Goal: Information Seeking & Learning: Learn about a topic

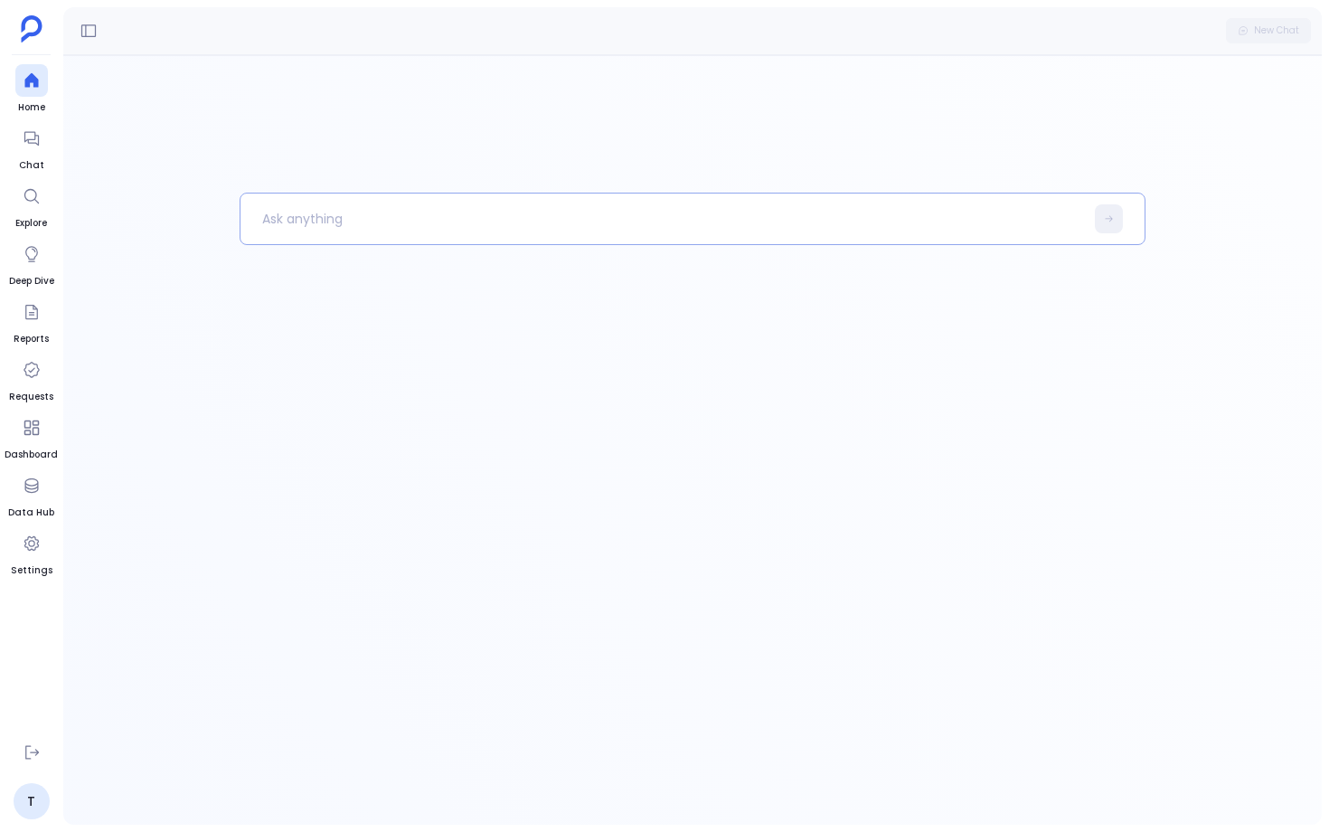
click at [362, 226] on p at bounding box center [663, 218] width 844 height 47
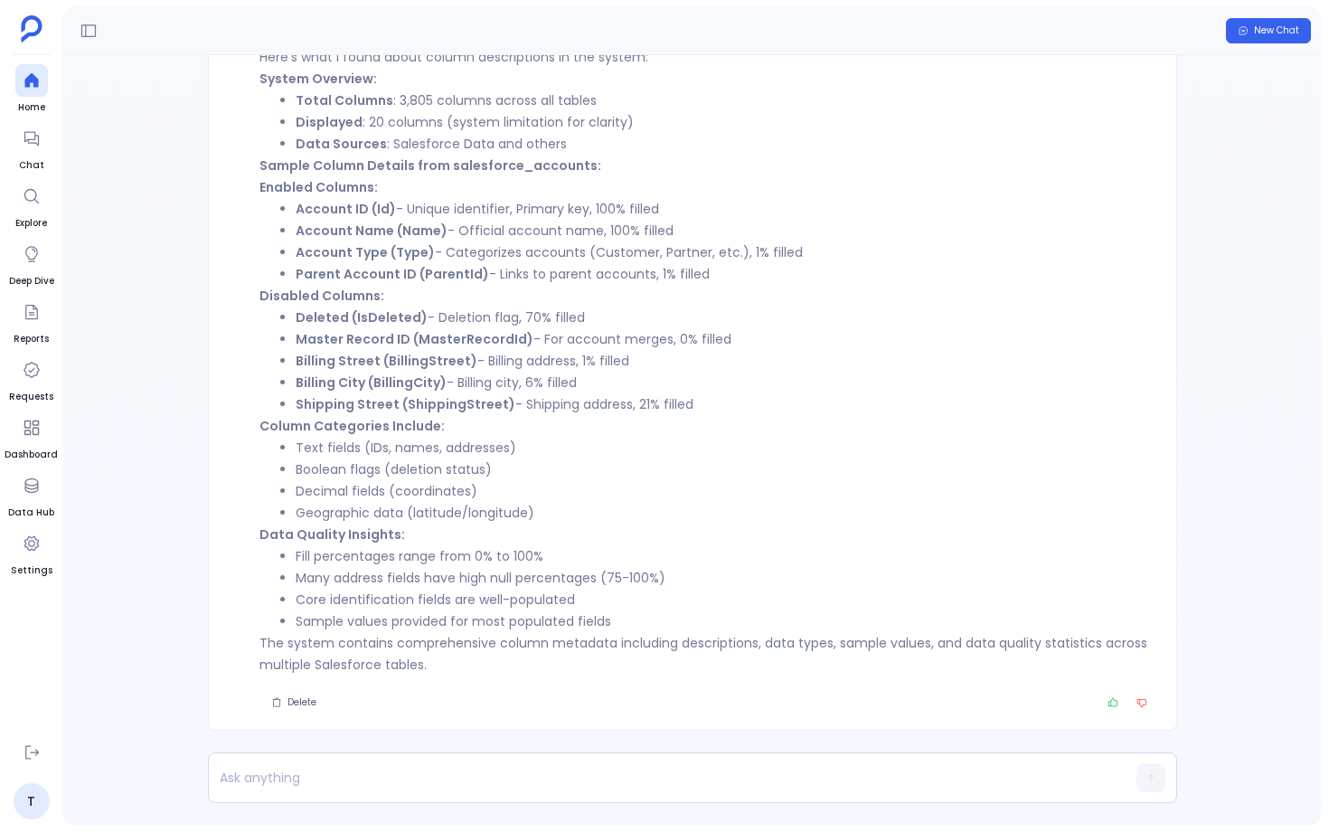
click at [546, 317] on li "Deleted (IsDeleted) - Deletion flag, 70% filled" at bounding box center [725, 318] width 859 height 22
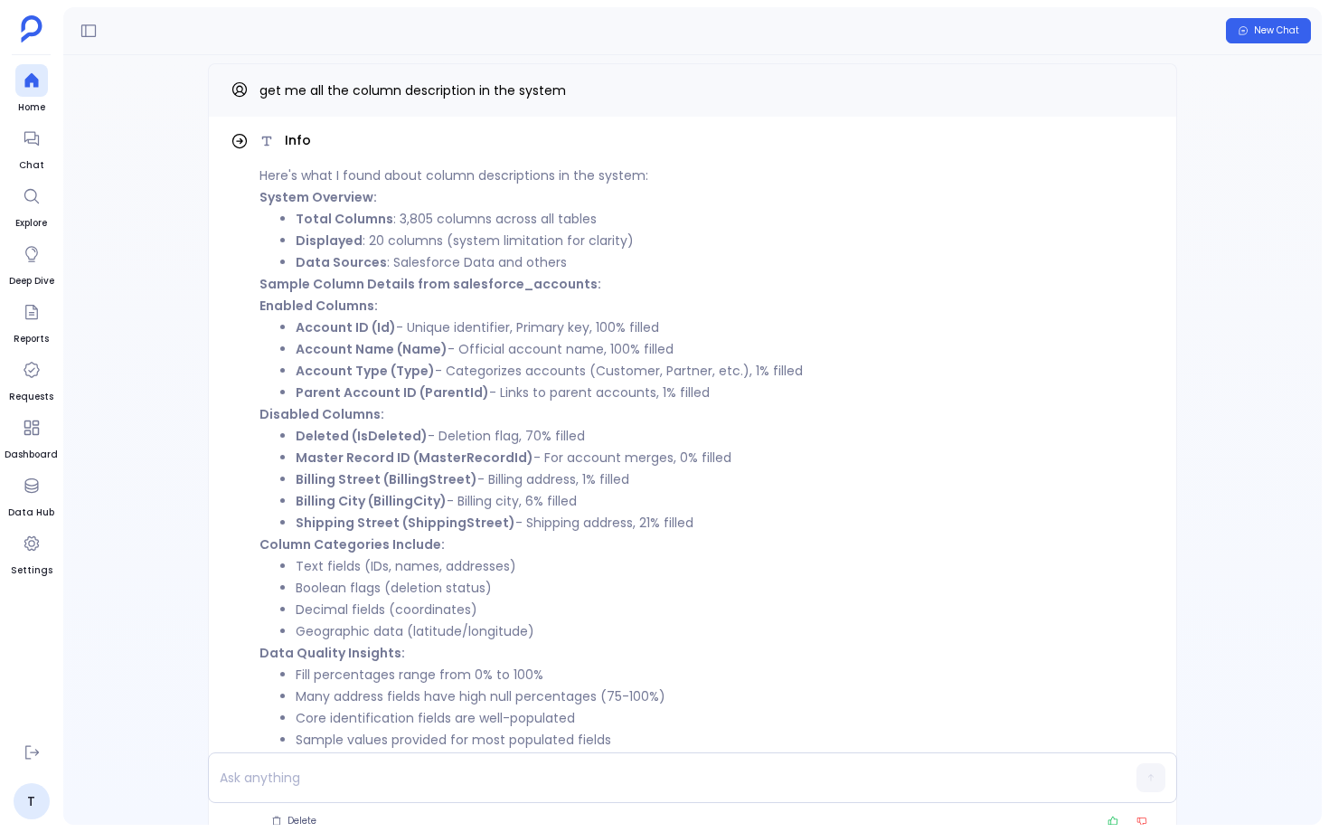
scroll to position [-131, 0]
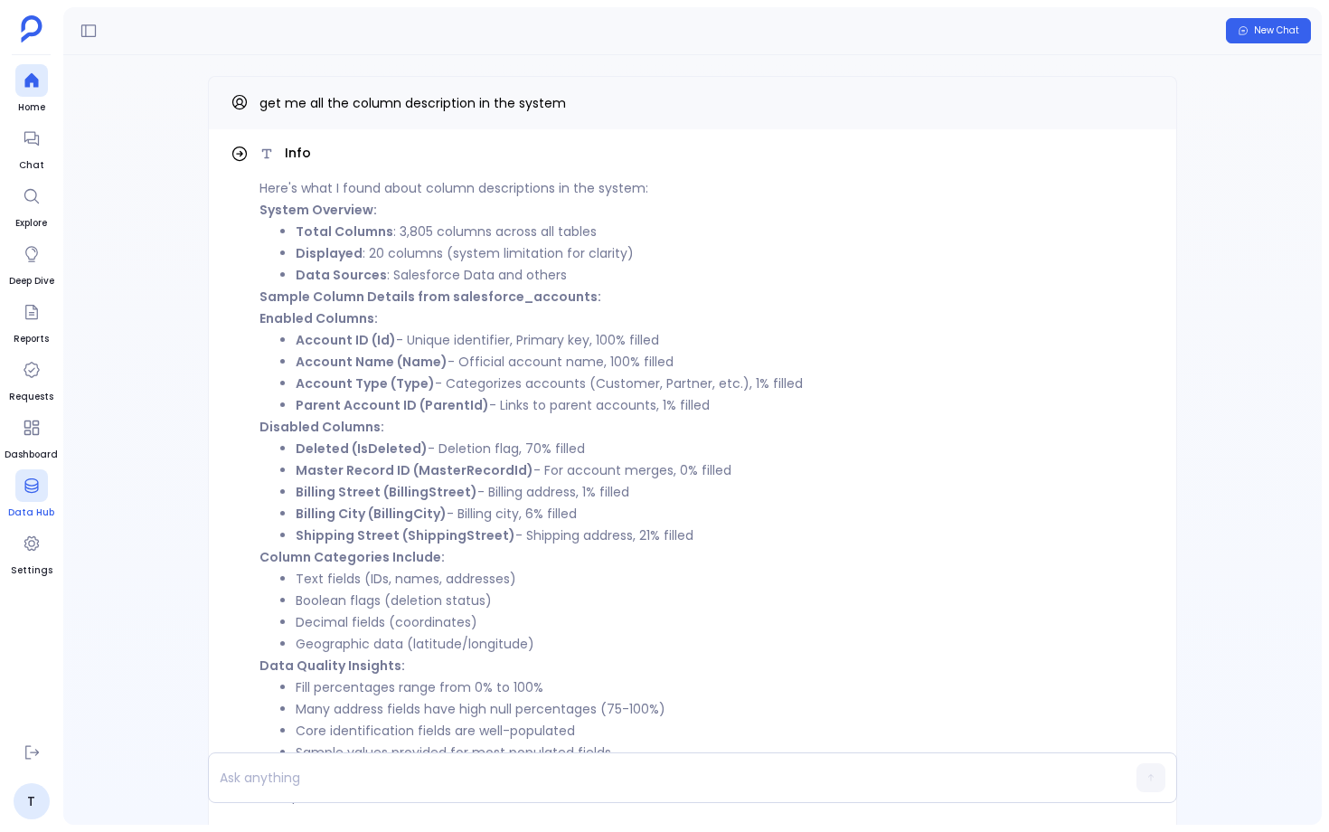
click at [43, 495] on div at bounding box center [31, 485] width 33 height 33
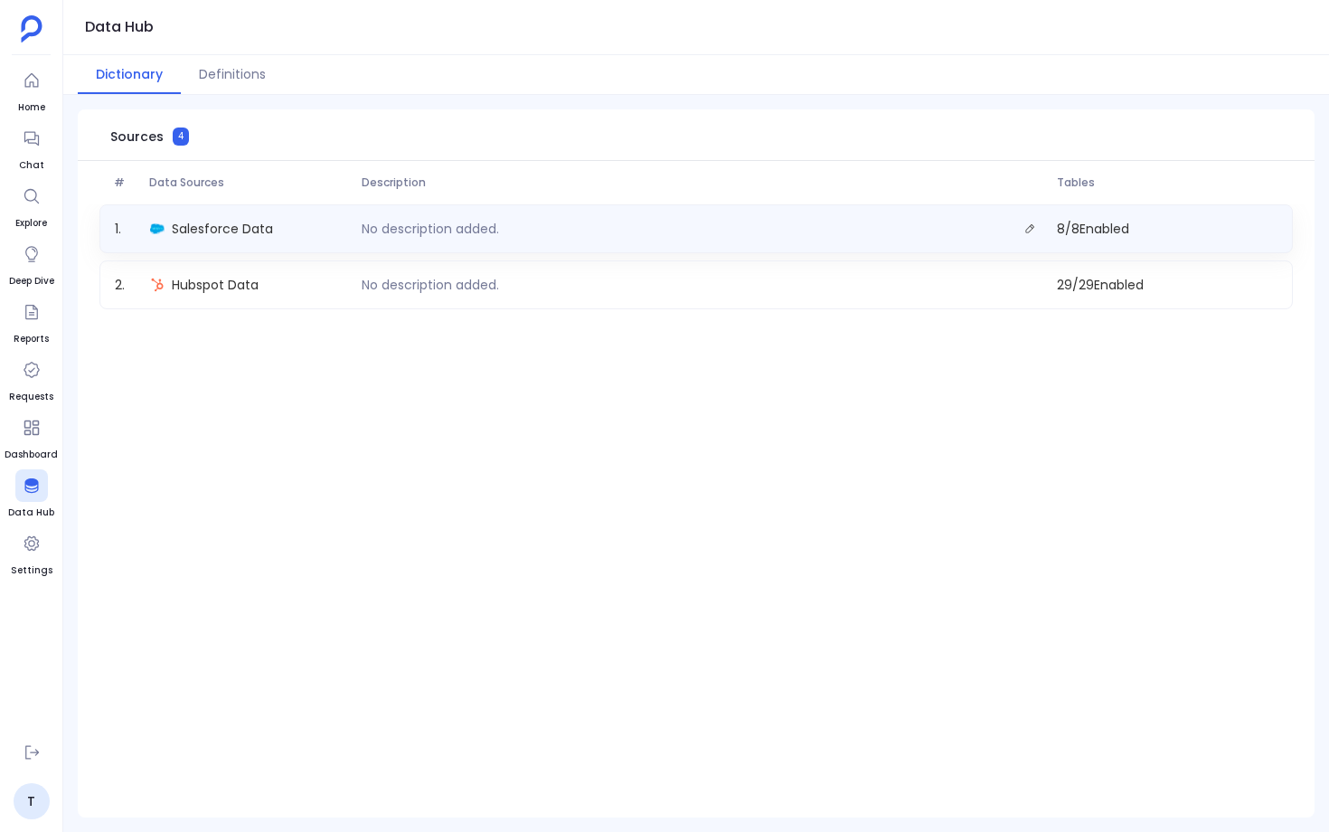
click at [307, 241] on div "Salesforce Data" at bounding box center [249, 228] width 212 height 25
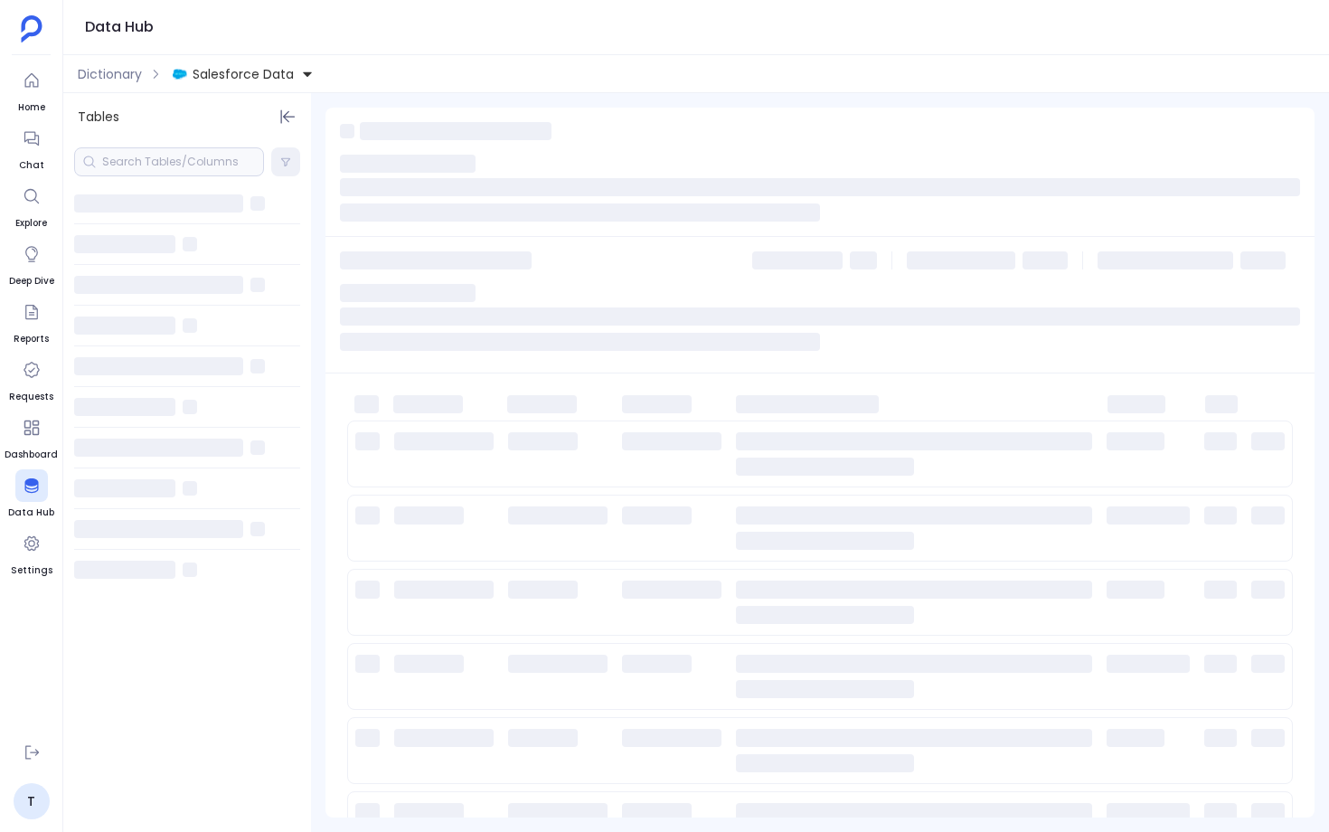
click at [12, 78] on ul "Home Chat Explore Deep Dive Reports Requests Dashboard Data Hub Settings" at bounding box center [31, 395] width 53 height 663
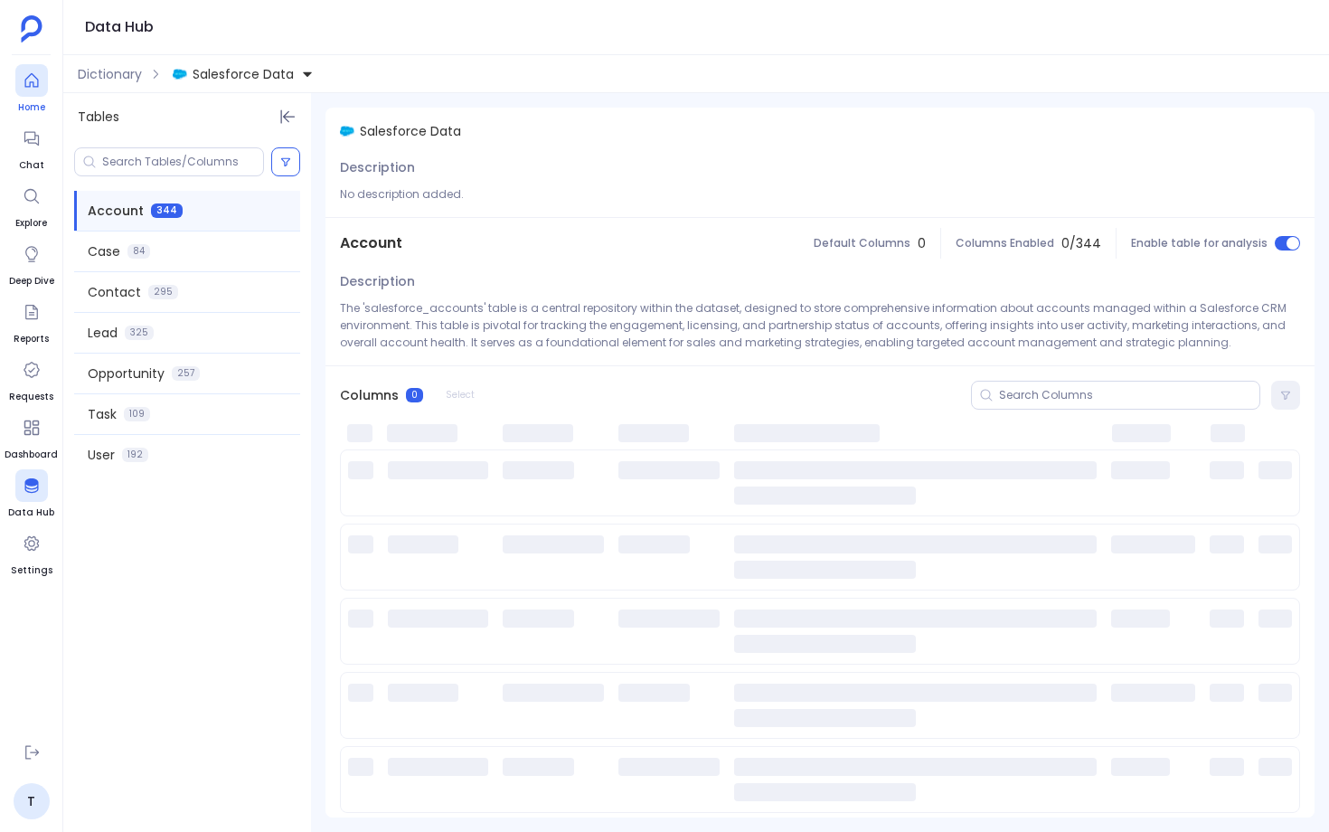
click at [15, 79] on div at bounding box center [31, 80] width 33 height 33
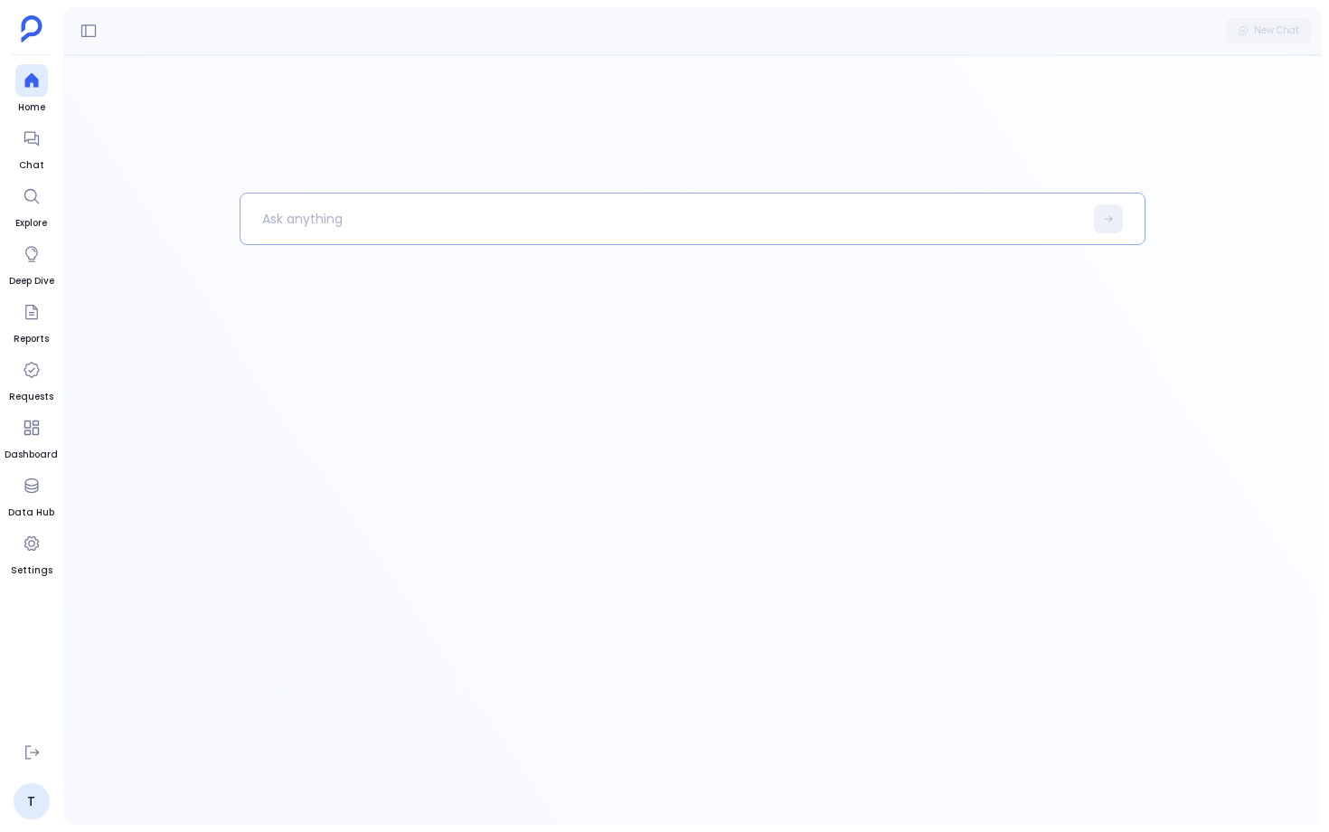
click at [423, 227] on p at bounding box center [662, 218] width 843 height 47
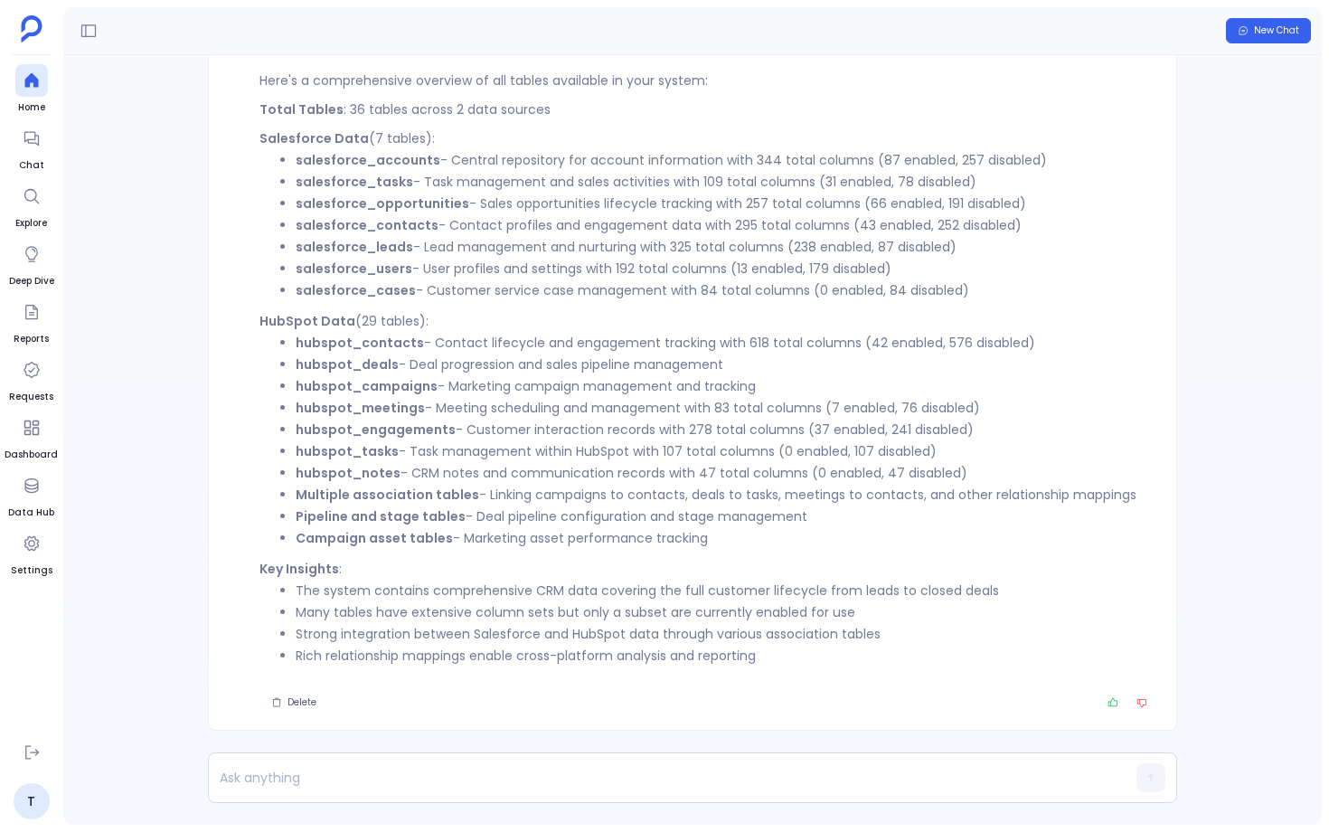
click at [931, 484] on li "Multiple association tables - Linking campaigns to contacts, deals to tasks, me…" at bounding box center [725, 495] width 859 height 22
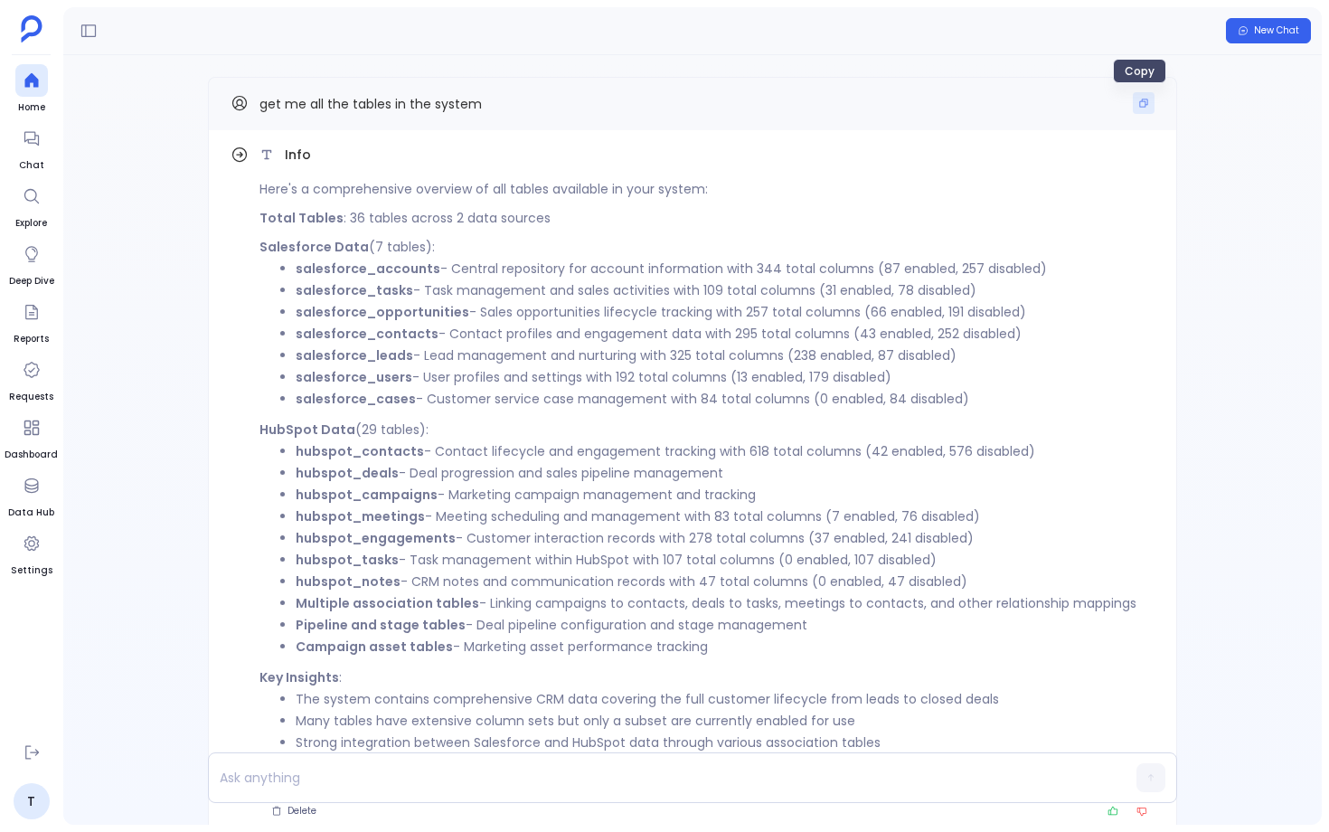
click at [1133, 99] on button "Copy" at bounding box center [1144, 103] width 22 height 22
click at [380, 769] on p at bounding box center [658, 777] width 898 height 25
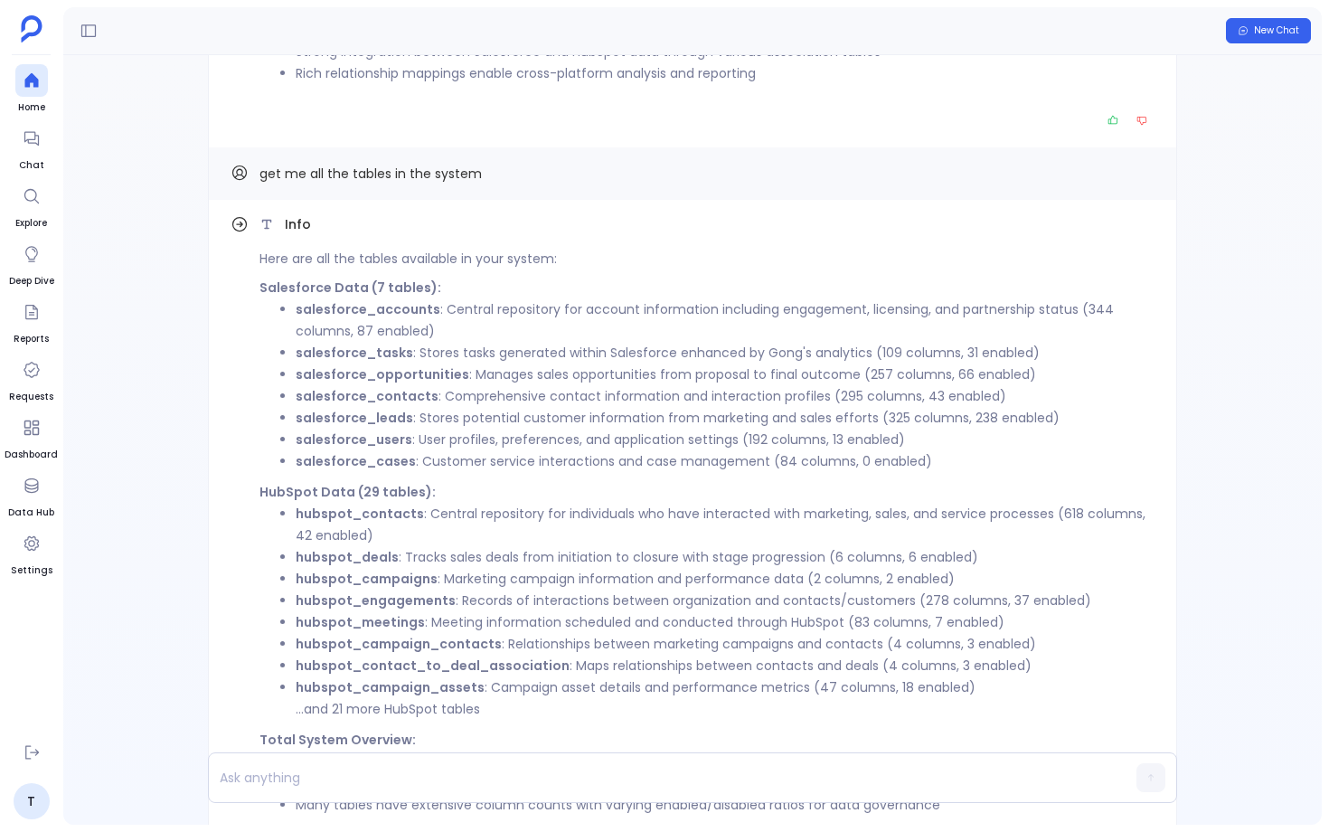
scroll to position [-151, 0]
click at [38, 490] on icon at bounding box center [32, 486] width 18 height 18
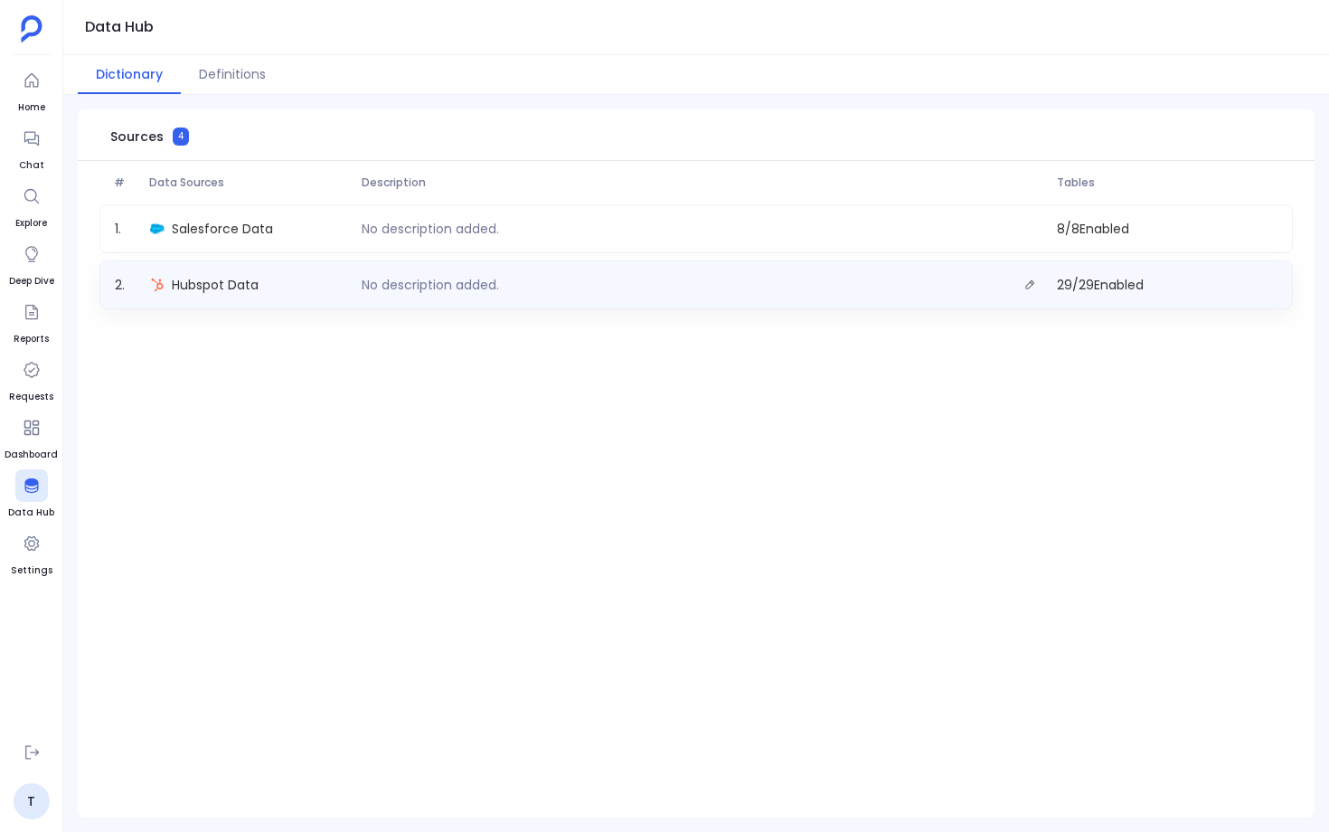
click at [291, 296] on div "Hubspot Data" at bounding box center [249, 284] width 212 height 25
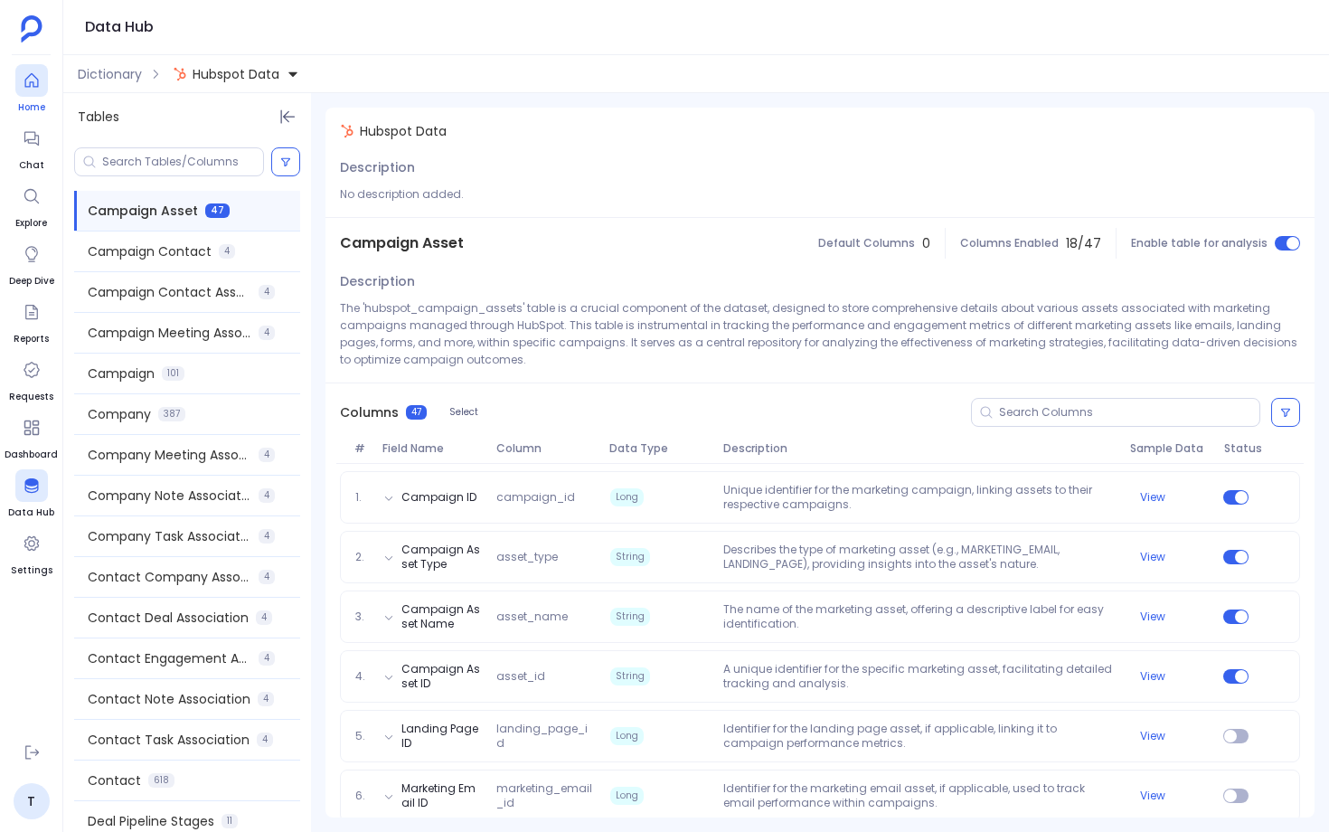
click at [16, 83] on div at bounding box center [31, 80] width 33 height 33
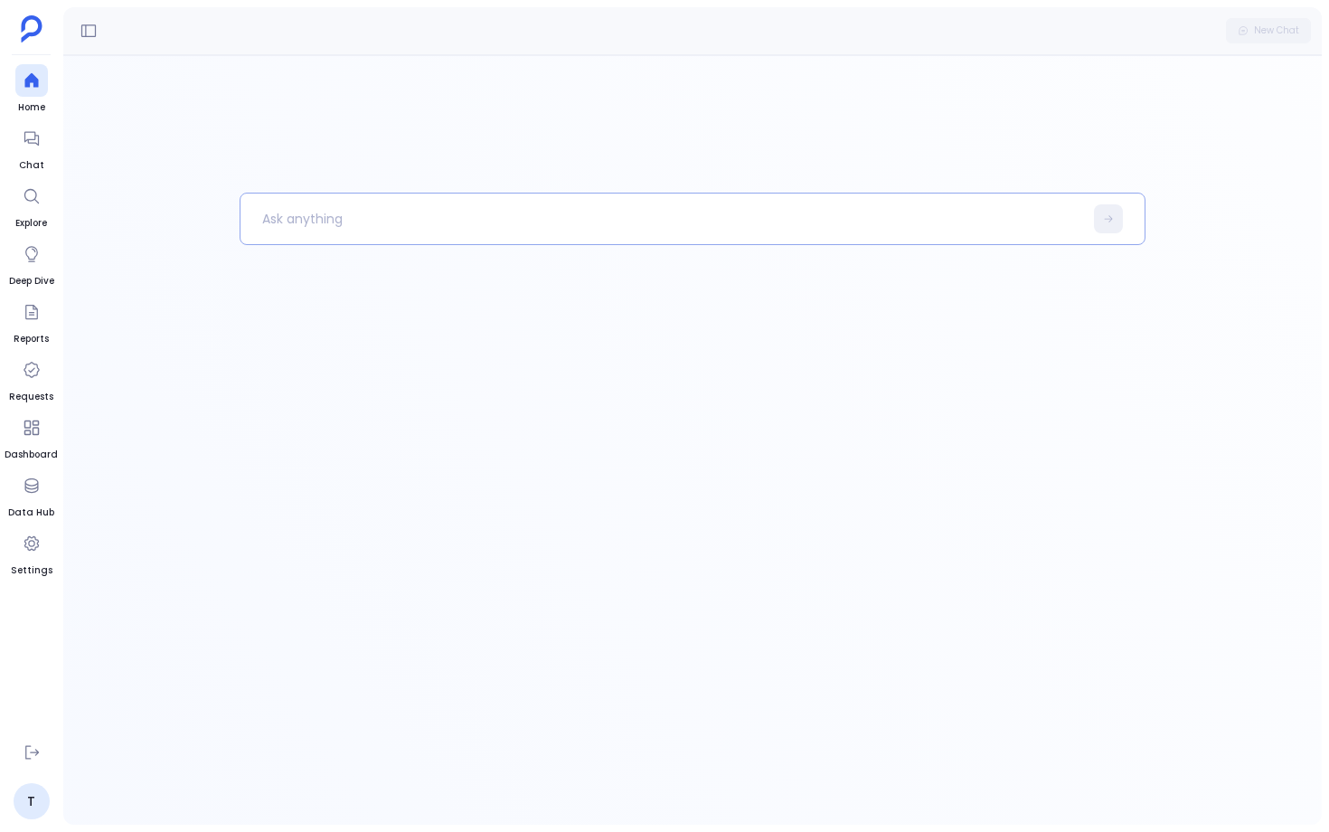
click at [270, 209] on p at bounding box center [662, 218] width 843 height 47
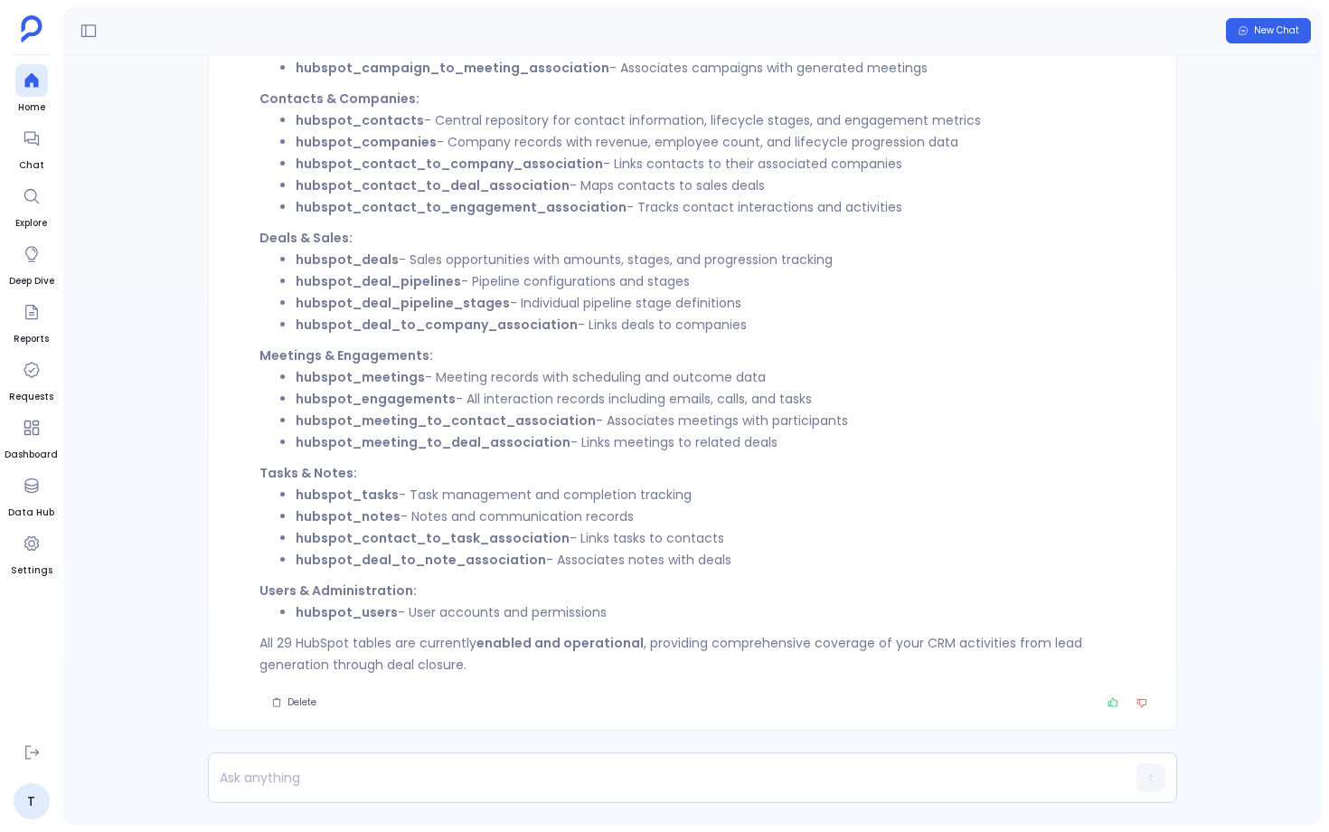
click at [574, 497] on li "hubspot_tasks - Task management and completion tracking" at bounding box center [725, 495] width 859 height 22
click at [566, 517] on li "hubspot_notes - Notes and communication records" at bounding box center [725, 517] width 859 height 22
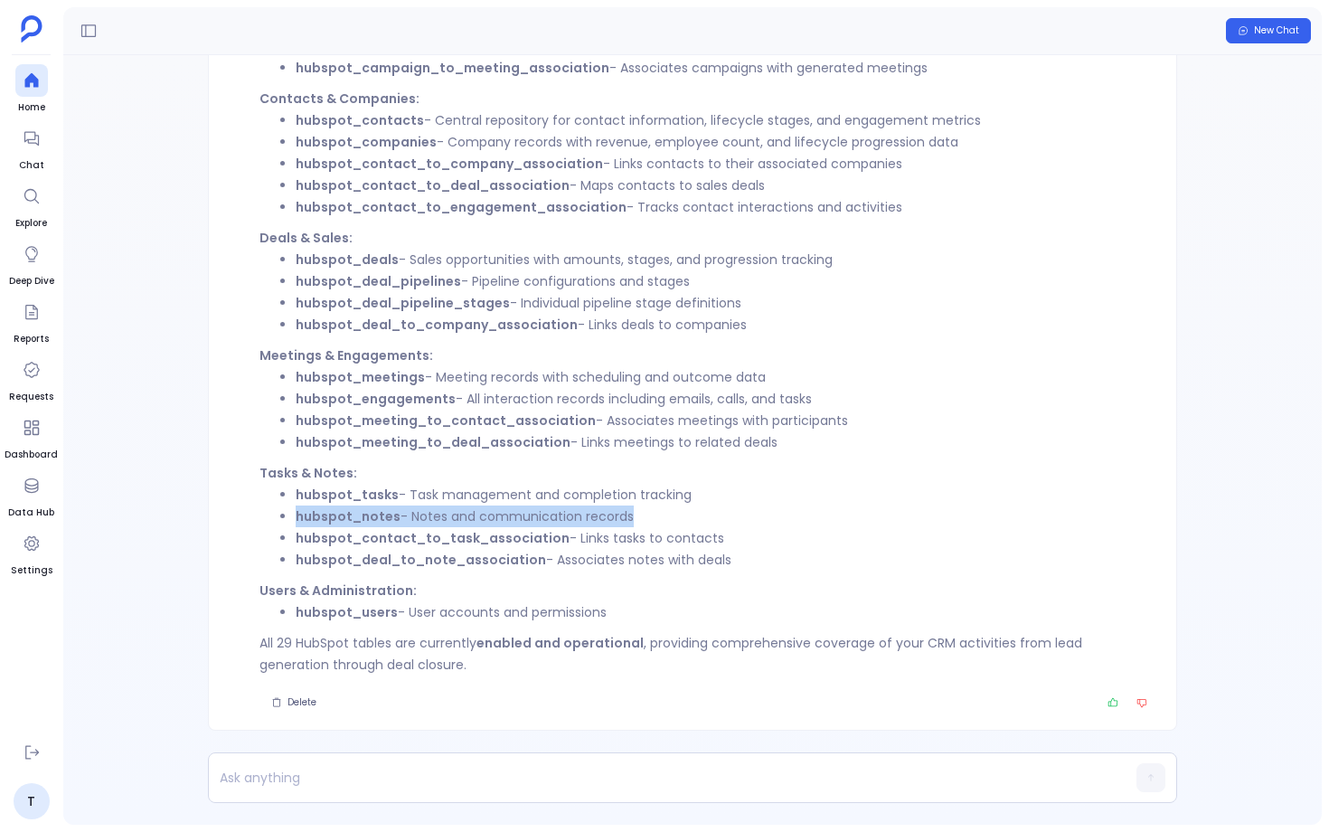
click at [566, 517] on li "hubspot_notes - Notes and communication records" at bounding box center [725, 517] width 859 height 22
click at [376, 520] on strong "hubspot_notes" at bounding box center [348, 516] width 105 height 18
copy strong "hubspot_notes"
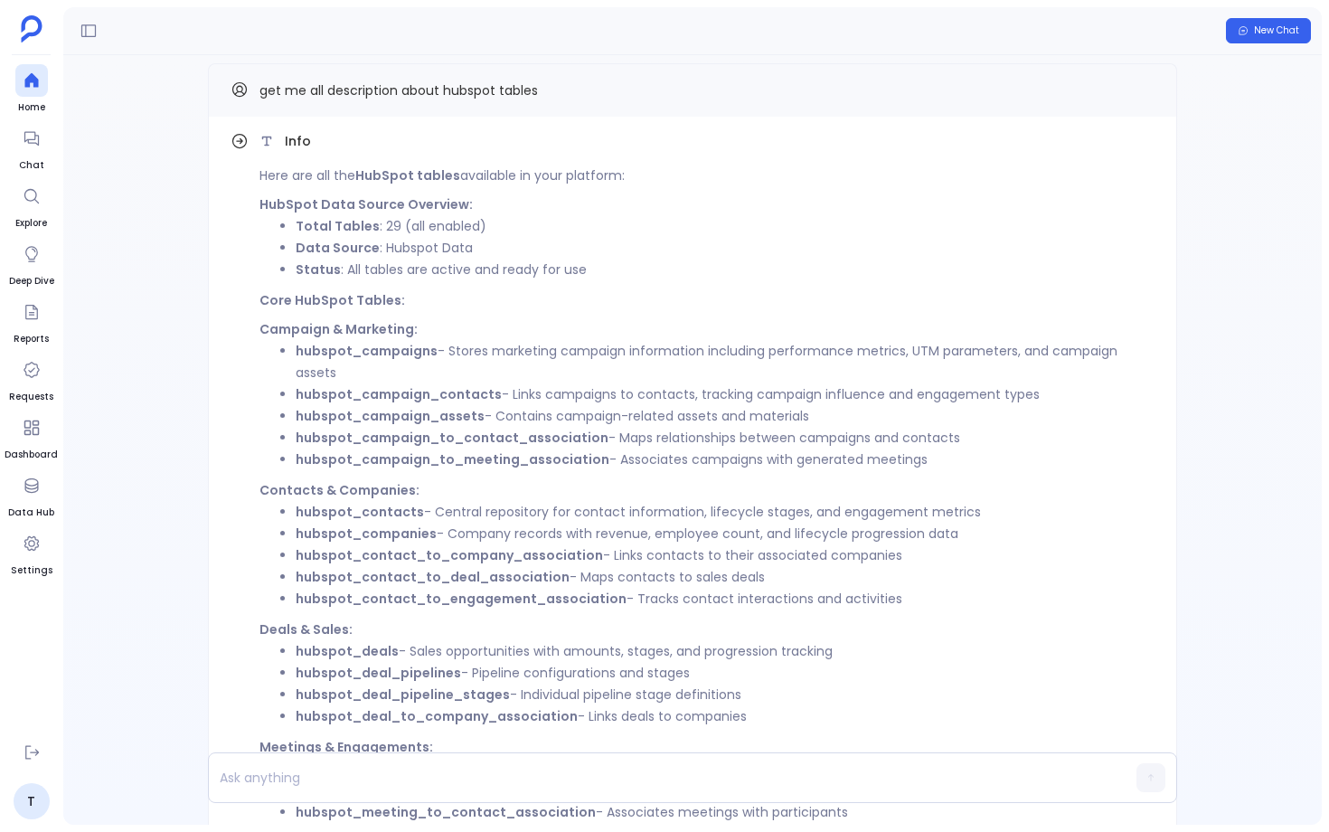
scroll to position [-405, 0]
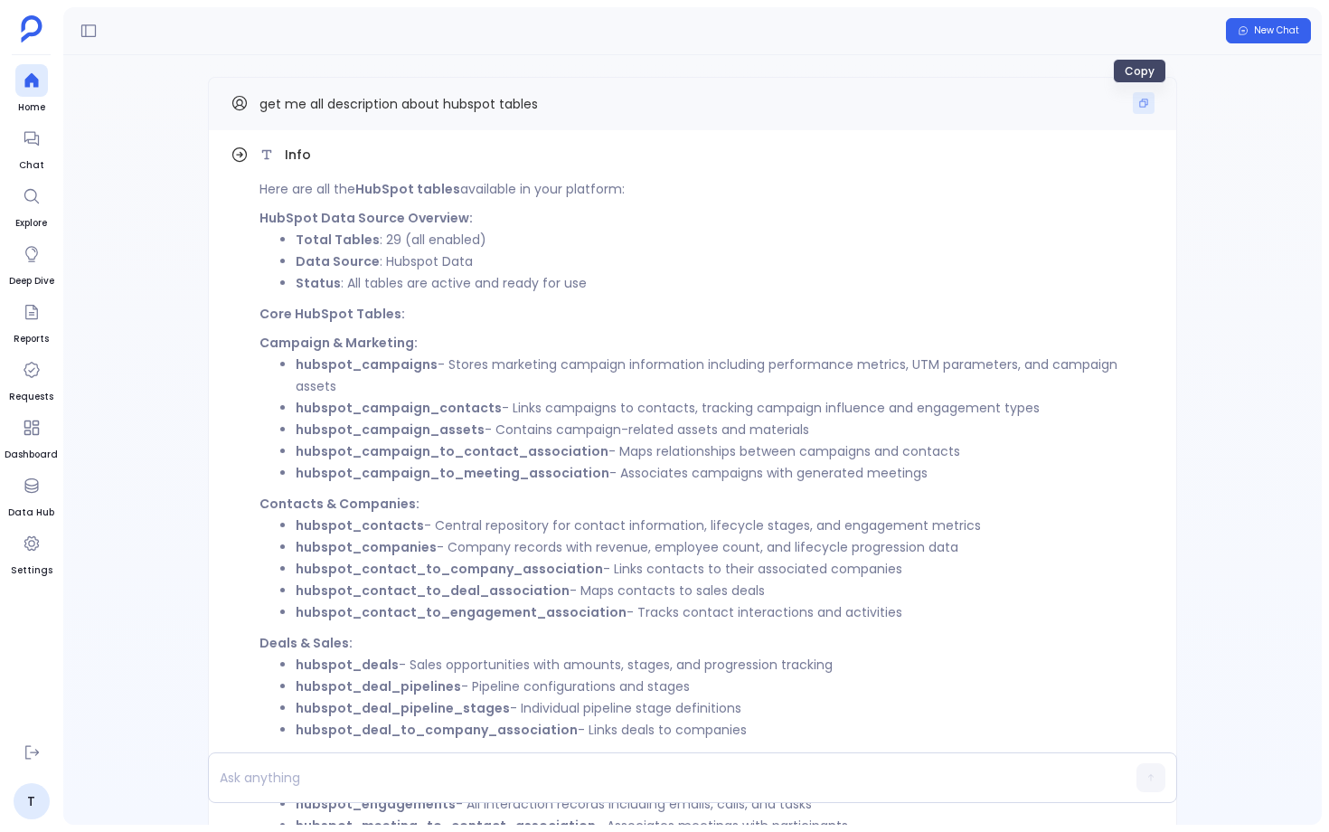
click at [1140, 106] on icon "Copy" at bounding box center [1144, 103] width 8 height 8
click at [397, 774] on p at bounding box center [658, 777] width 898 height 25
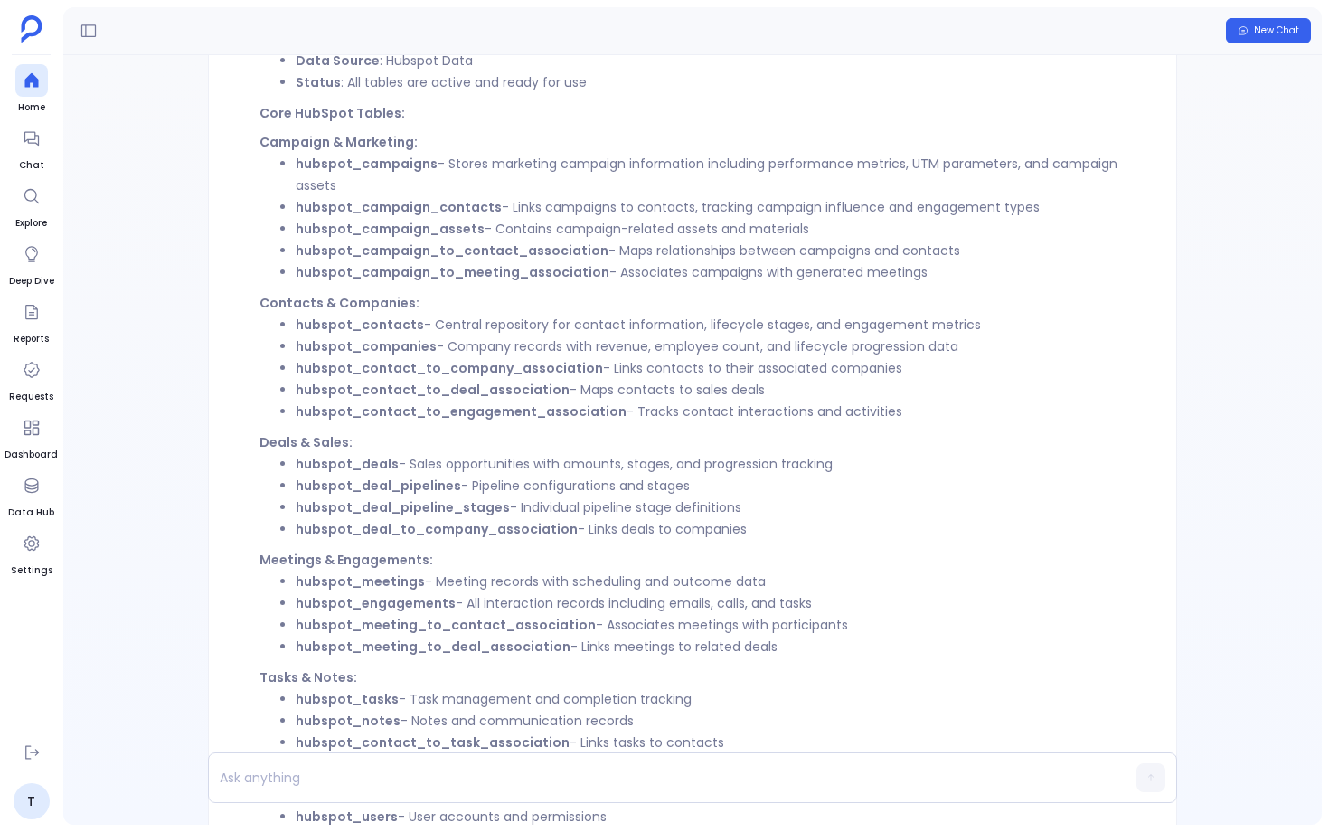
scroll to position [-1555, 0]
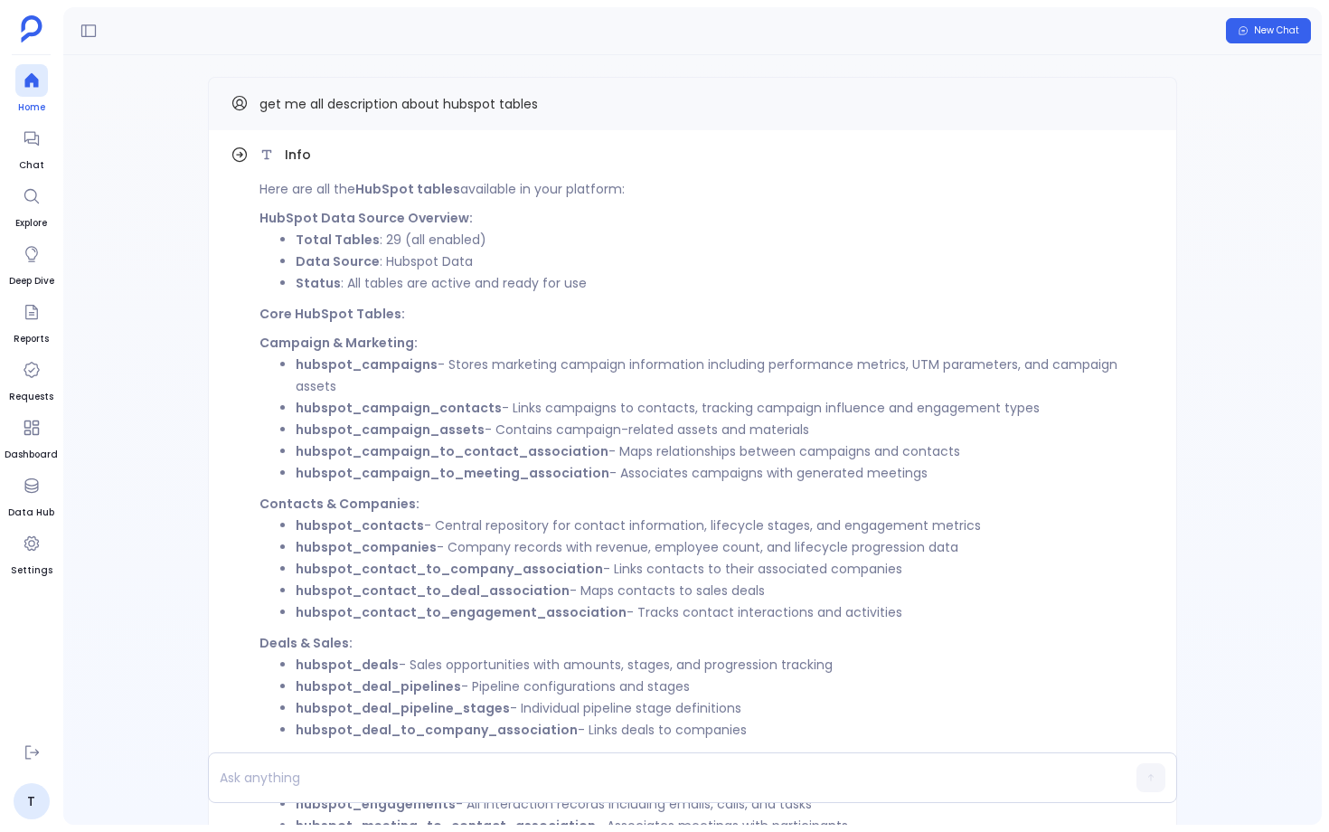
click at [36, 71] on div at bounding box center [31, 80] width 33 height 33
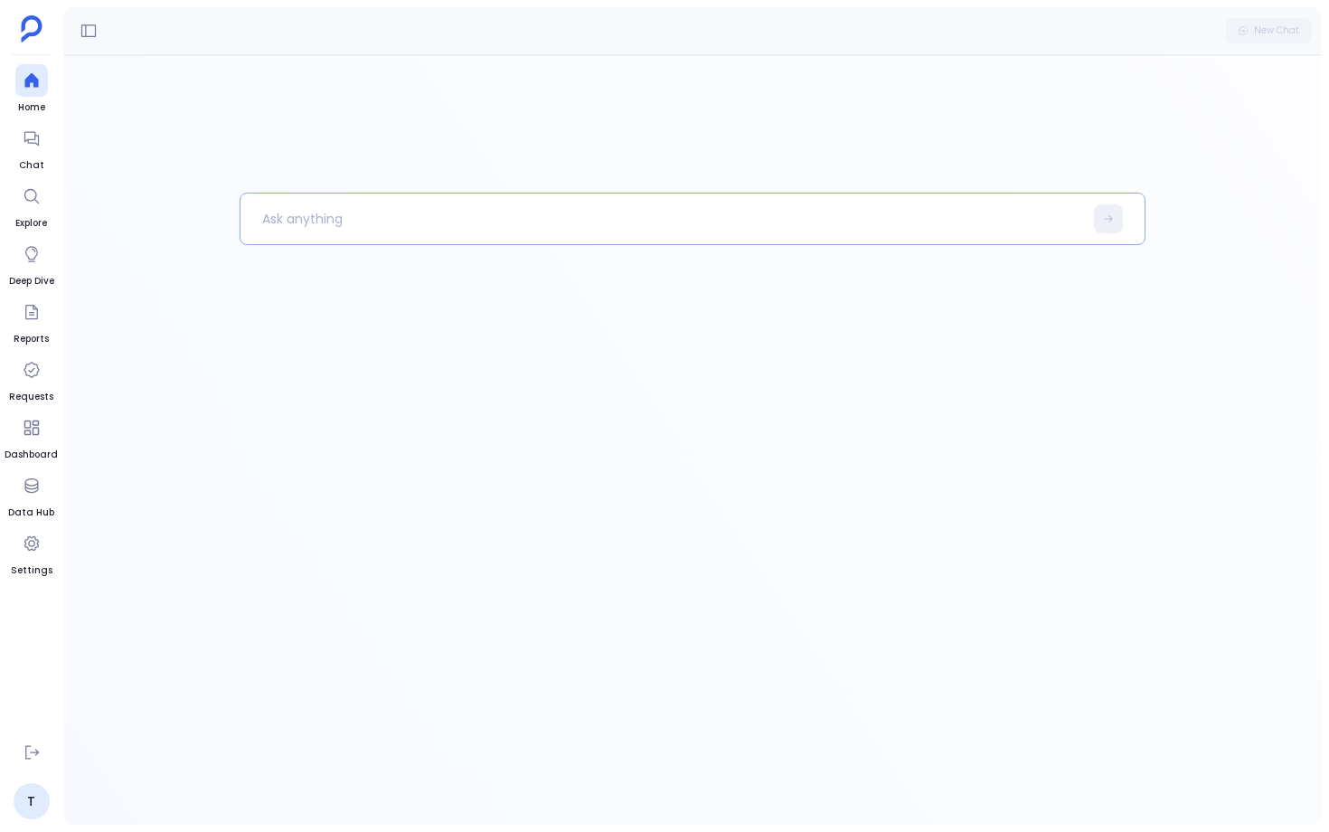
click at [307, 206] on p at bounding box center [662, 218] width 843 height 47
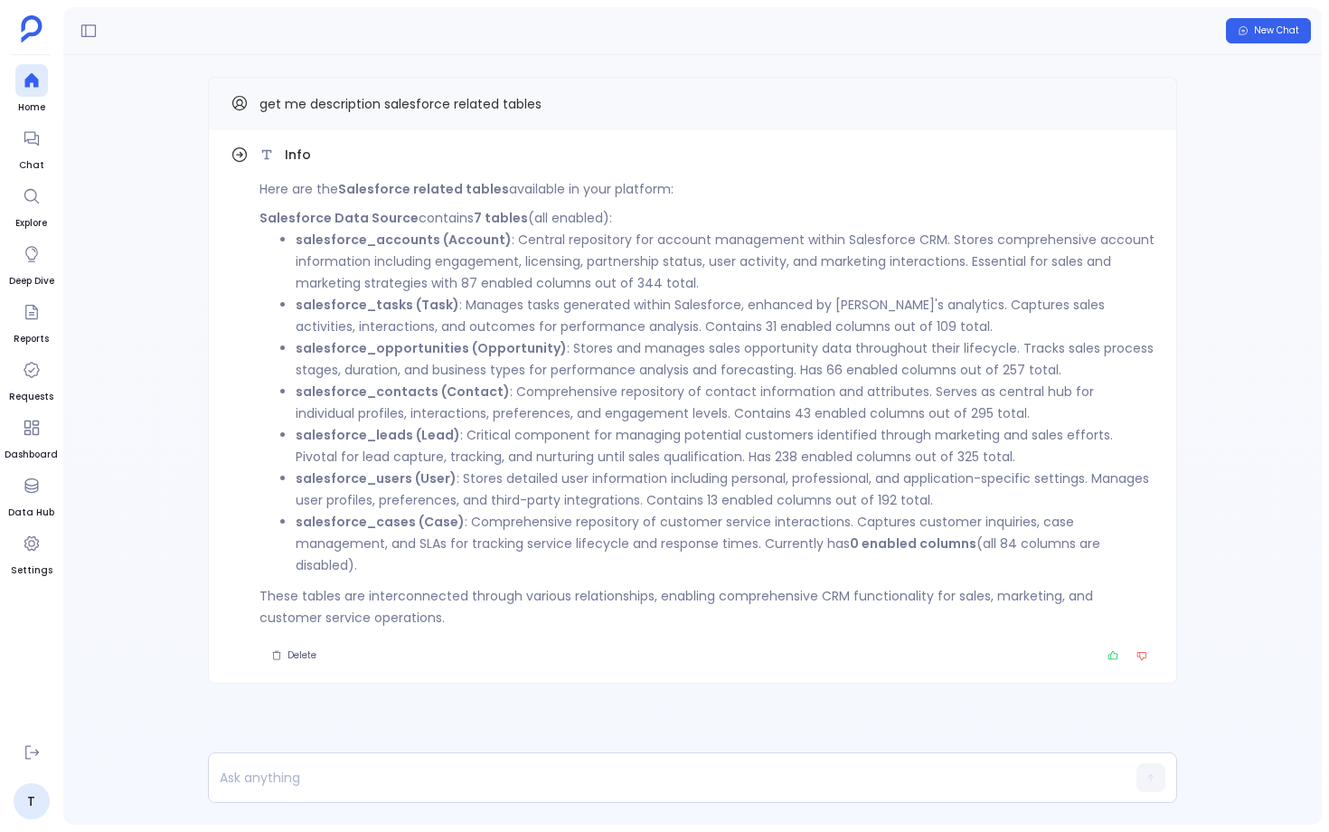
click at [619, 353] on p "salesforce_opportunities (Opportunity) : Stores and manages sales opportunity d…" at bounding box center [725, 358] width 859 height 43
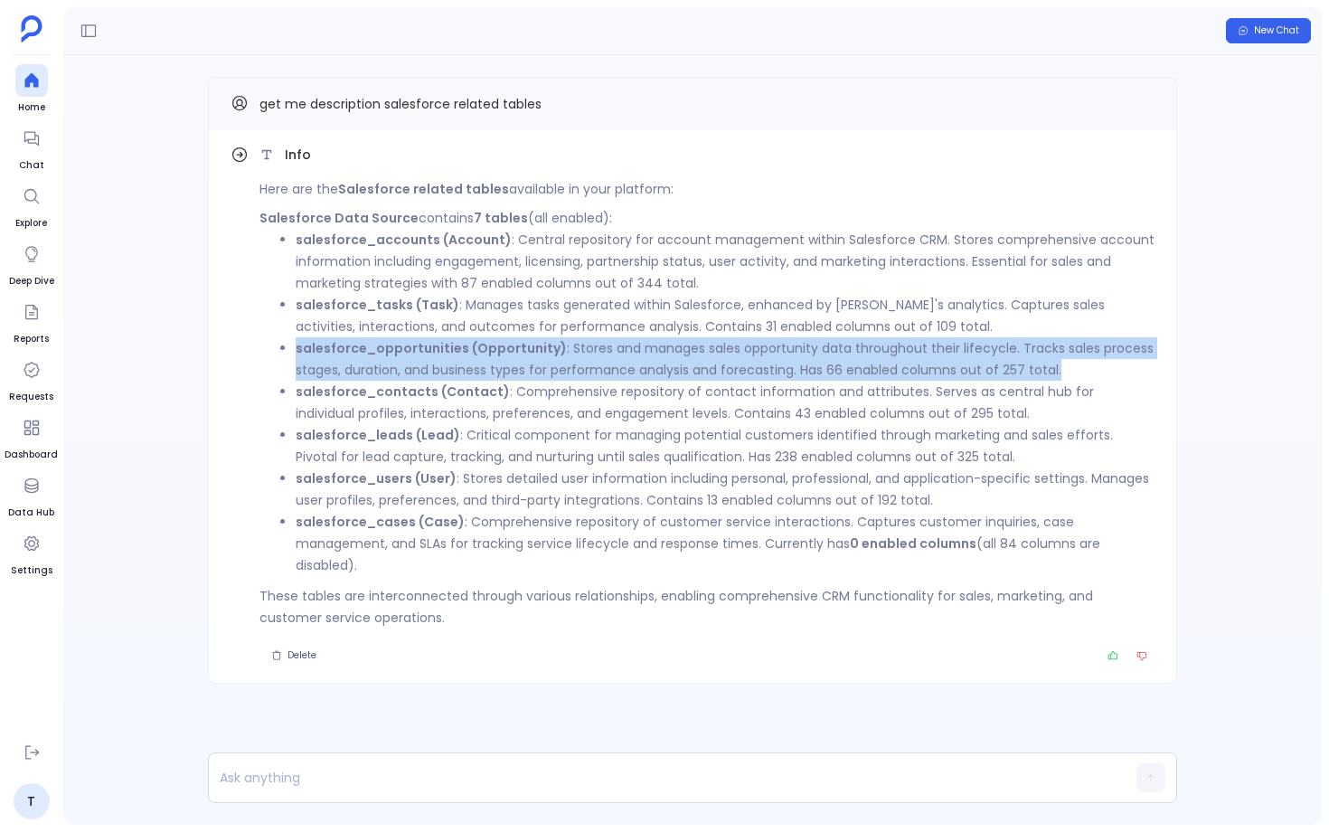
click at [619, 353] on p "salesforce_opportunities (Opportunity) : Stores and manages sales opportunity d…" at bounding box center [725, 358] width 859 height 43
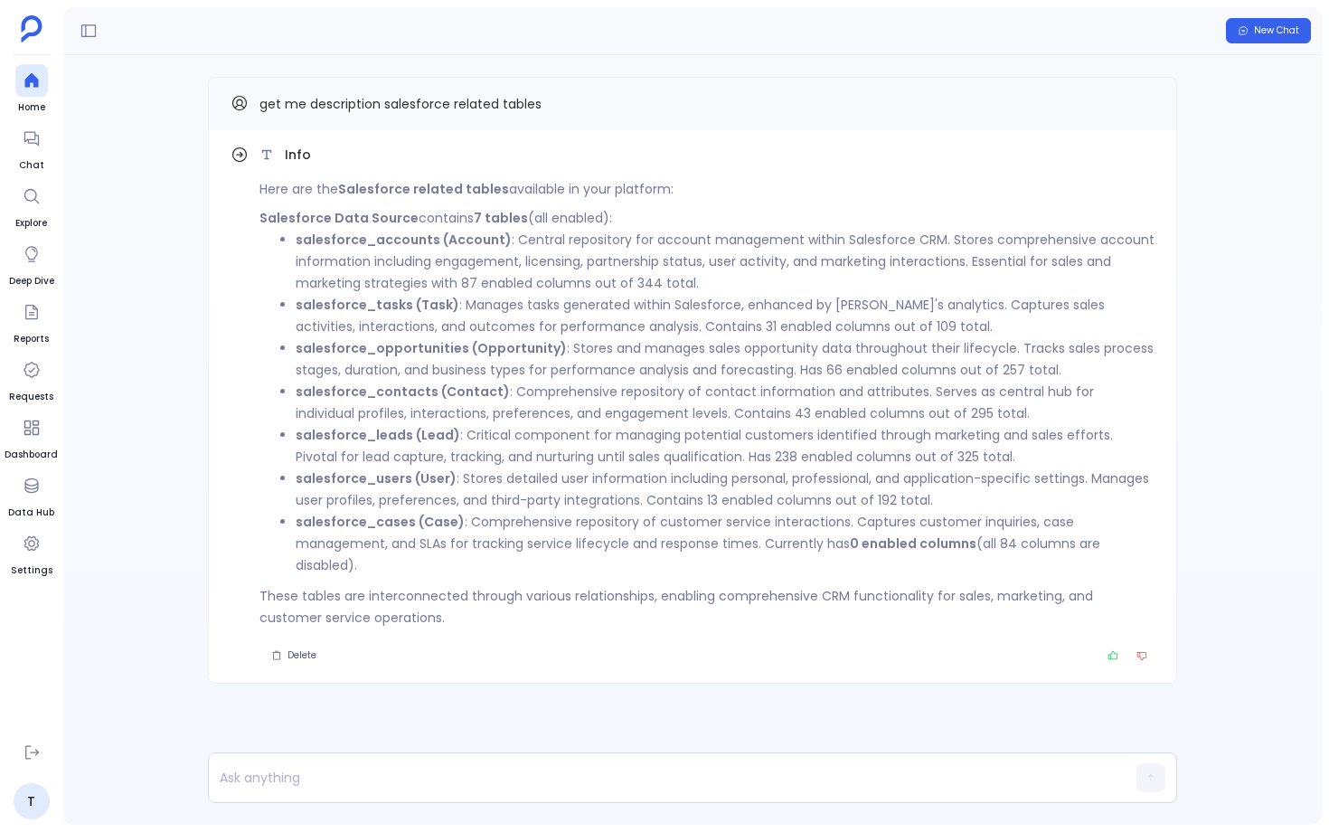
click at [619, 394] on p "salesforce_contacts (Contact) : Comprehensive repository of contact information…" at bounding box center [725, 402] width 859 height 43
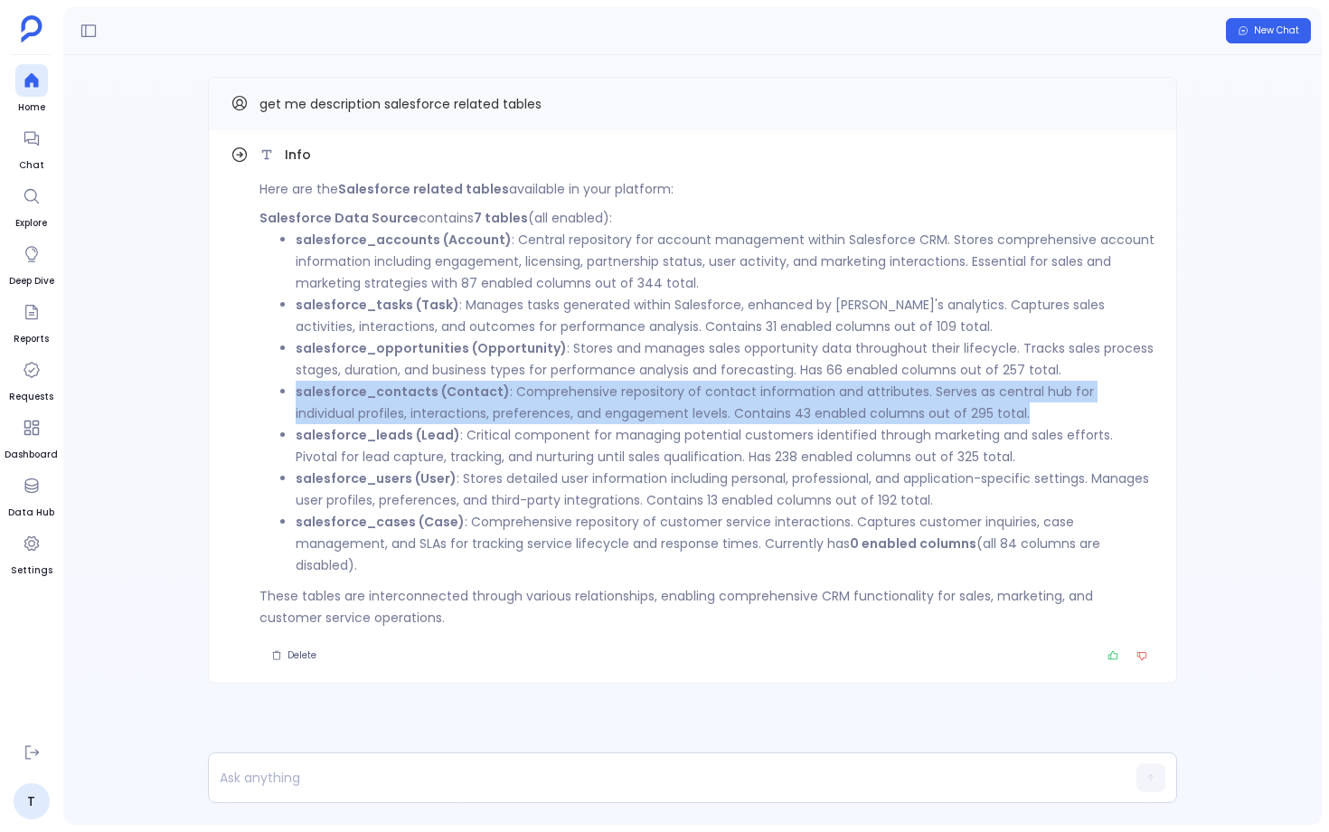
click at [619, 394] on p "salesforce_contacts (Contact) : Comprehensive repository of contact information…" at bounding box center [725, 402] width 859 height 43
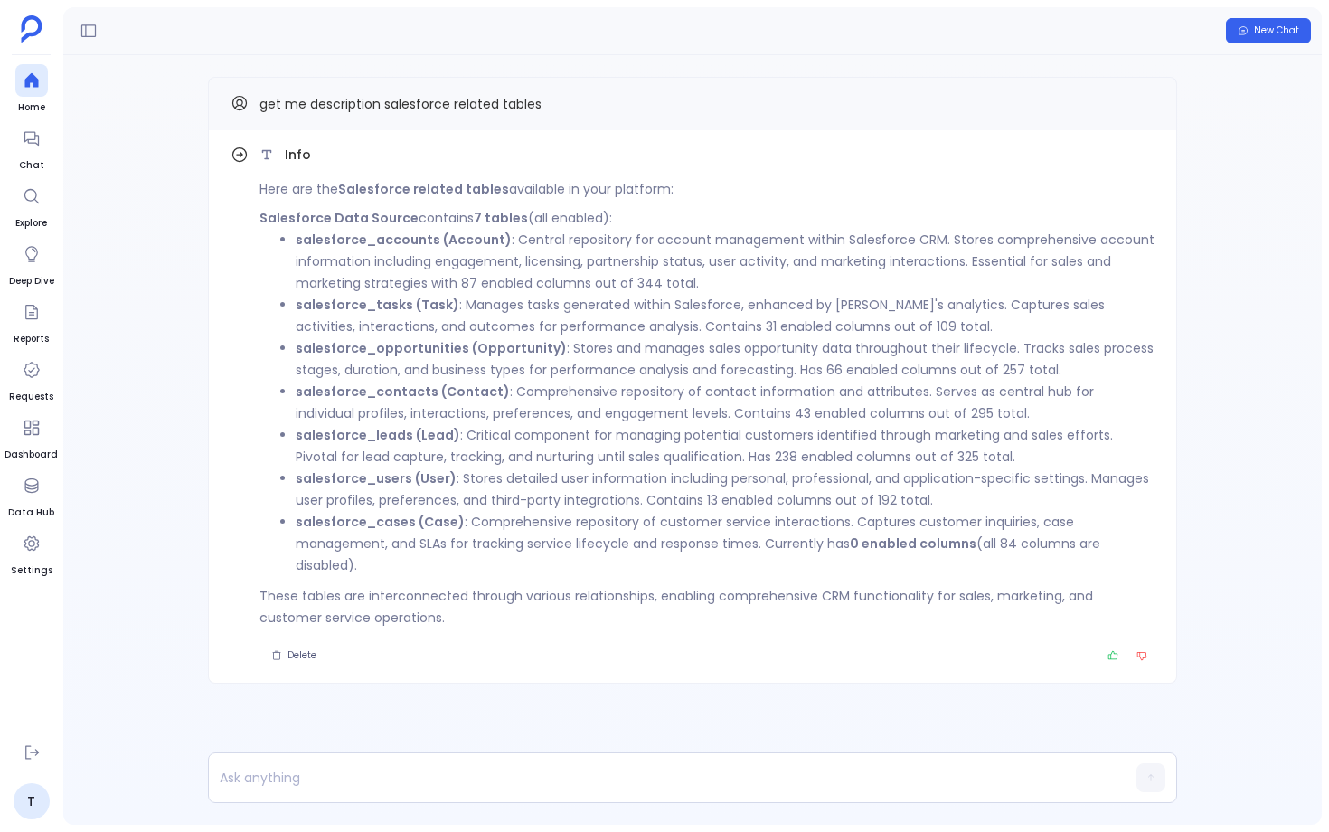
click at [610, 430] on p "salesforce_leads (Lead) : Critical component for managing potential customers i…" at bounding box center [725, 445] width 859 height 43
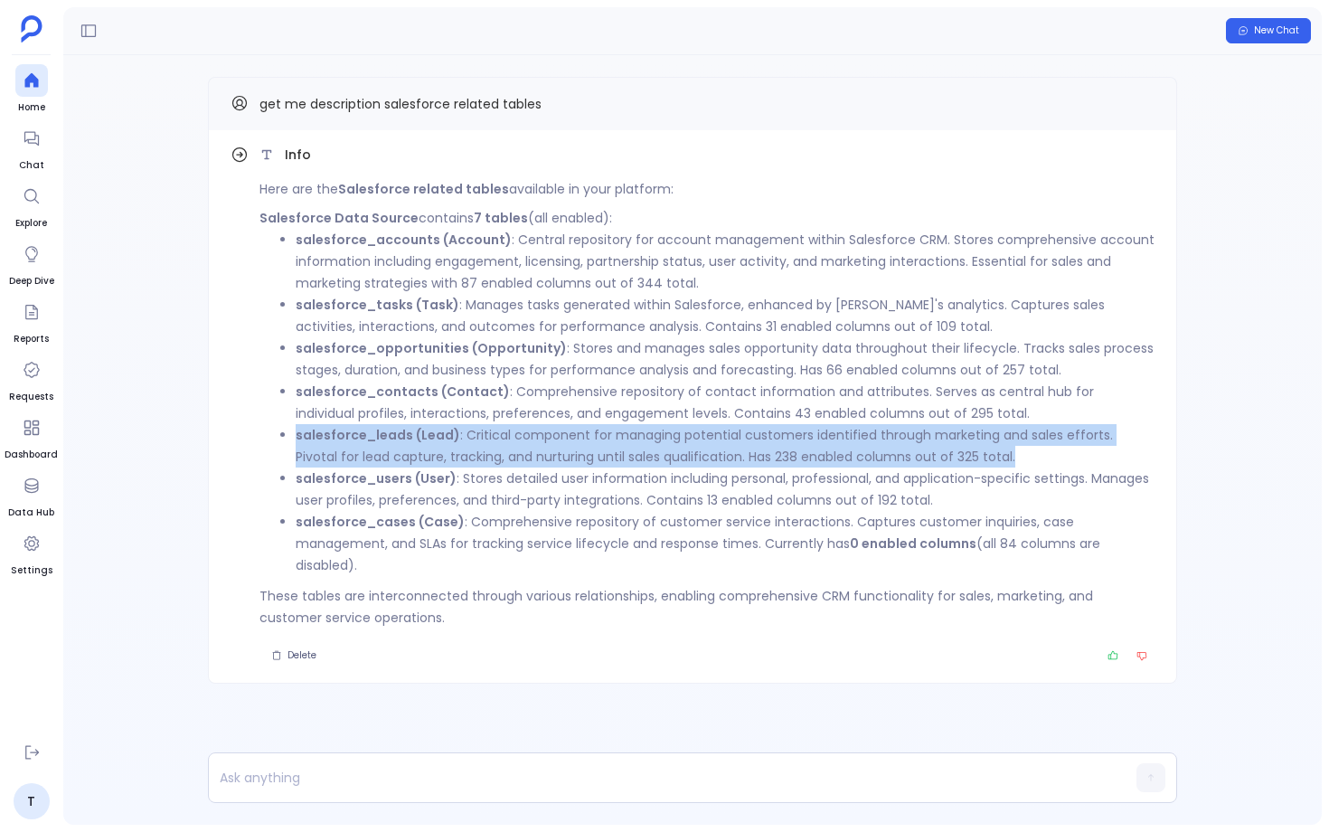
click at [610, 430] on p "salesforce_leads (Lead) : Critical component for managing potential customers i…" at bounding box center [725, 445] width 859 height 43
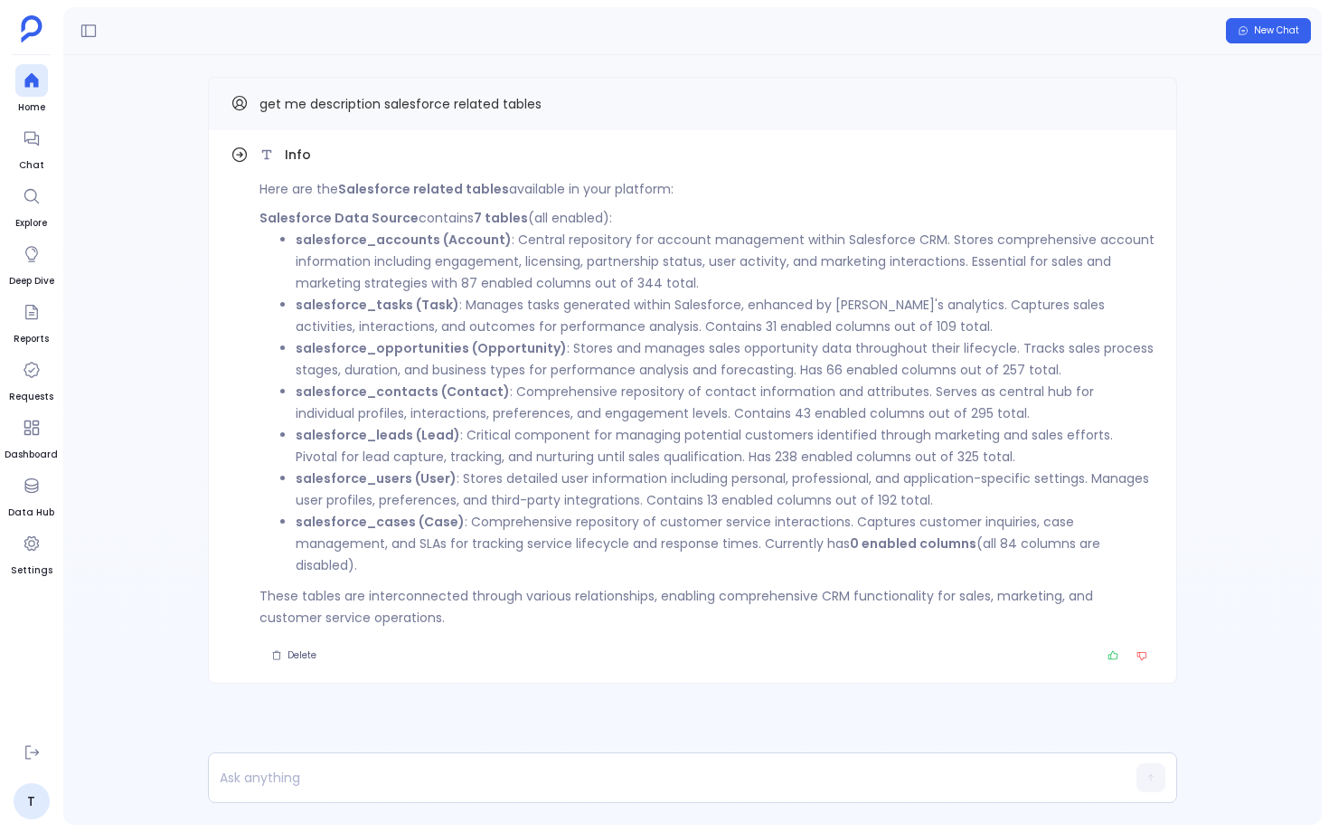
click at [612, 485] on p "salesforce_users (User) : Stores detailed user information including personal, …" at bounding box center [725, 489] width 859 height 43
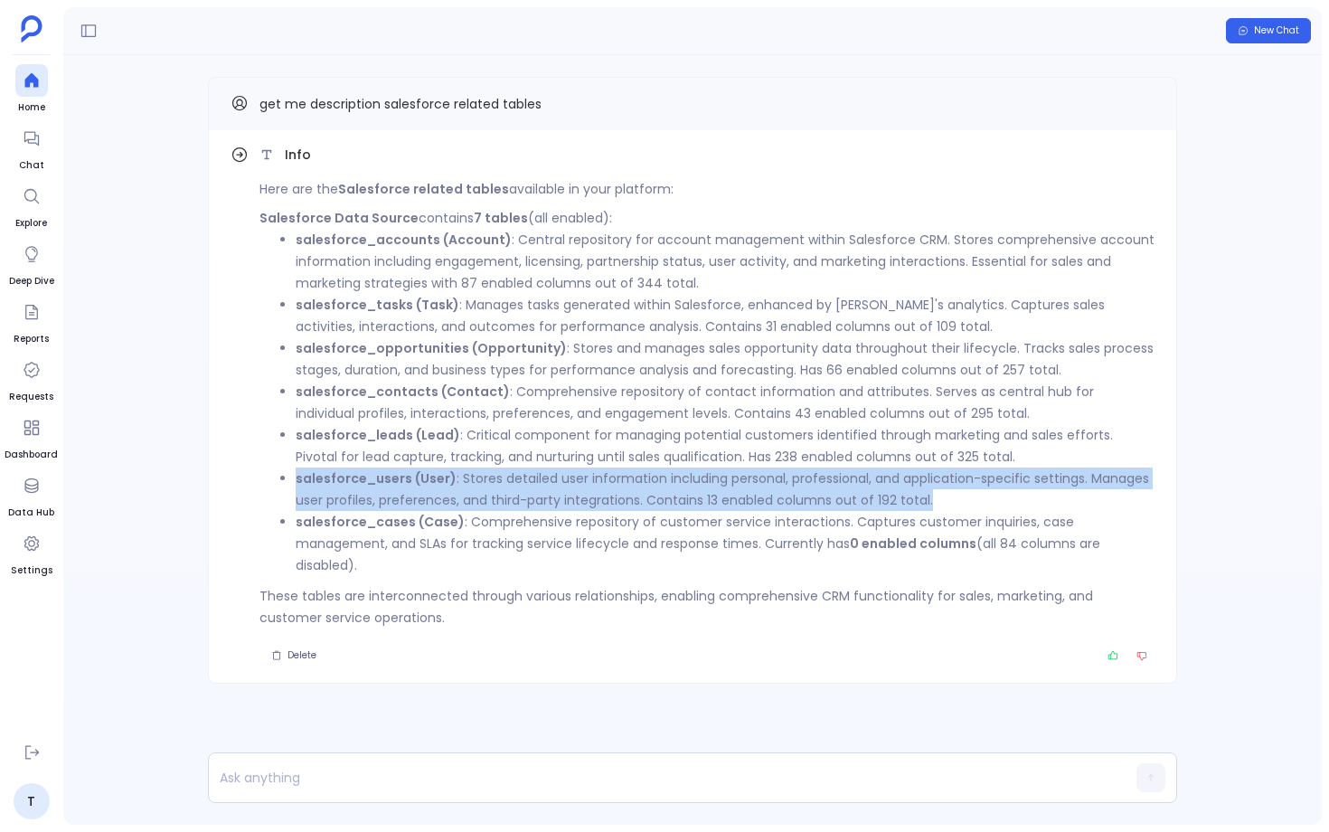
click at [612, 485] on p "salesforce_users (User) : Stores detailed user information including personal, …" at bounding box center [725, 489] width 859 height 43
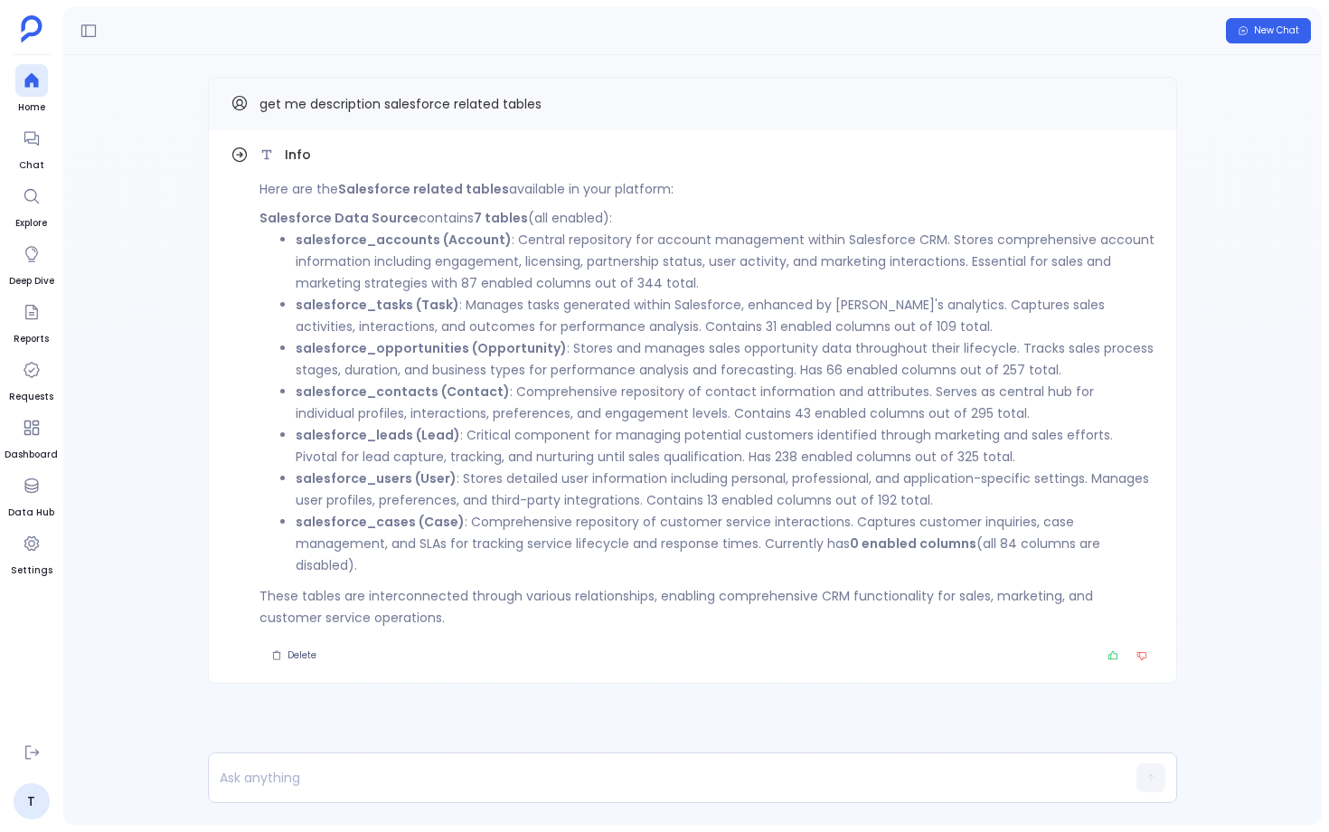
click at [598, 521] on p "salesforce_cases (Case) : Comprehensive repository of customer service interact…" at bounding box center [725, 543] width 859 height 65
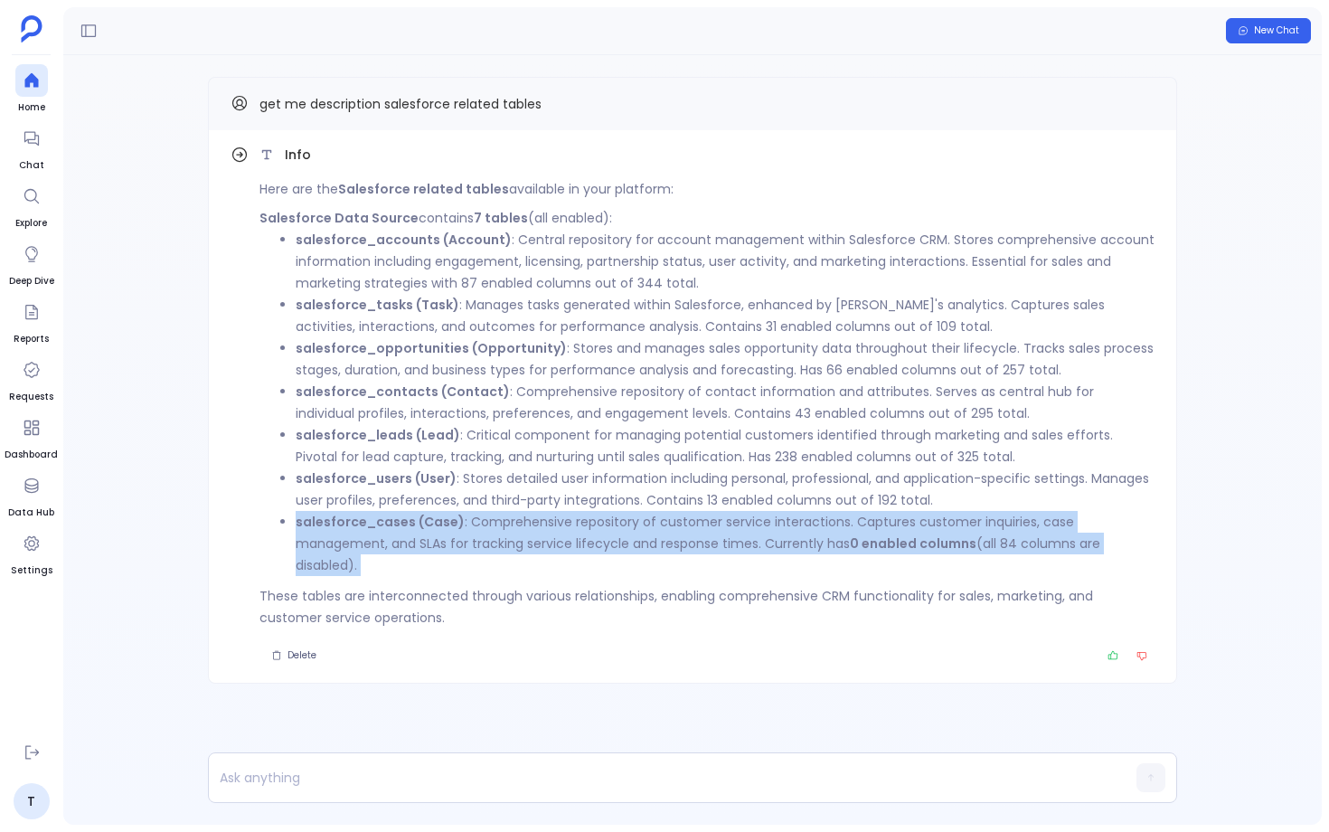
click at [598, 521] on p "salesforce_cases (Case) : Comprehensive repository of customer service interact…" at bounding box center [725, 543] width 859 height 65
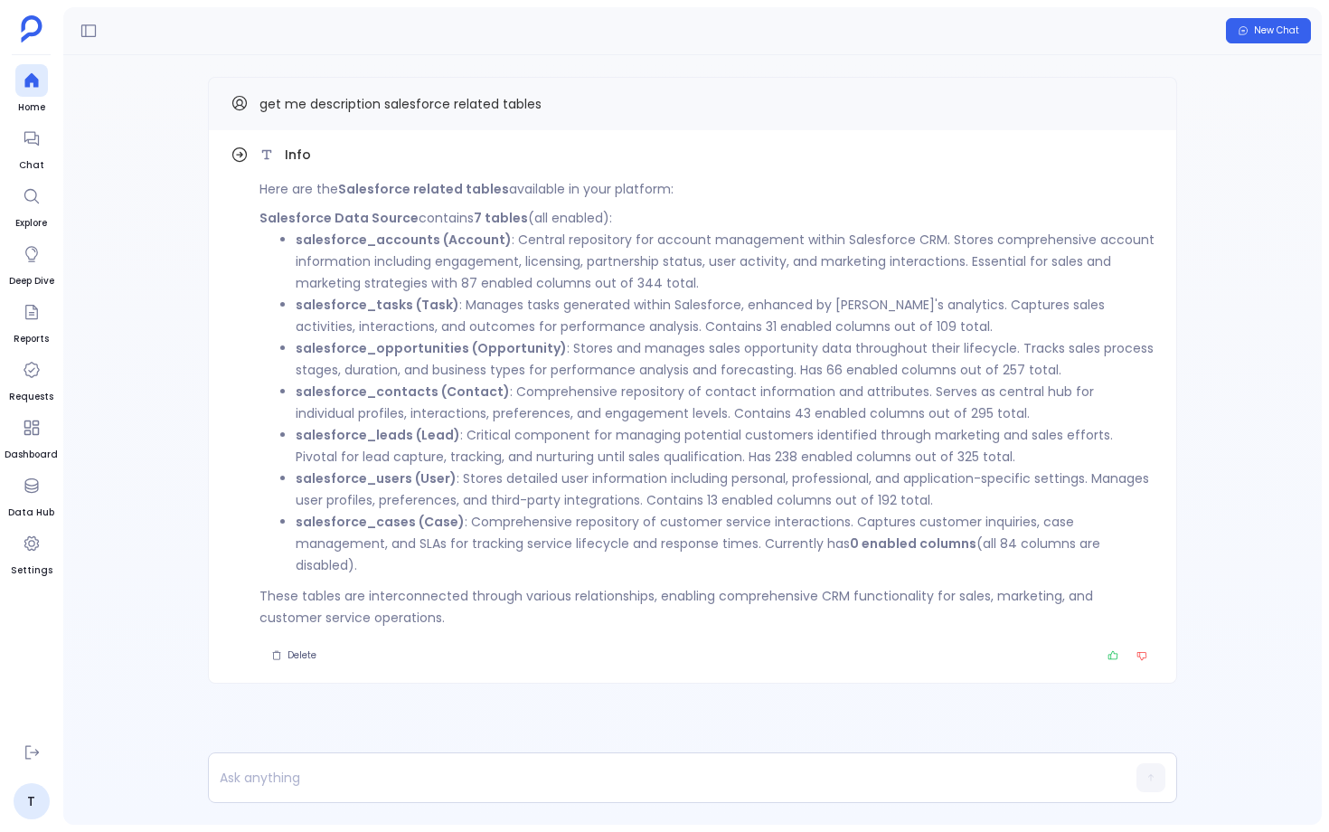
click at [606, 283] on p "salesforce_accounts (Account) : Central repository for account management withi…" at bounding box center [725, 261] width 859 height 65
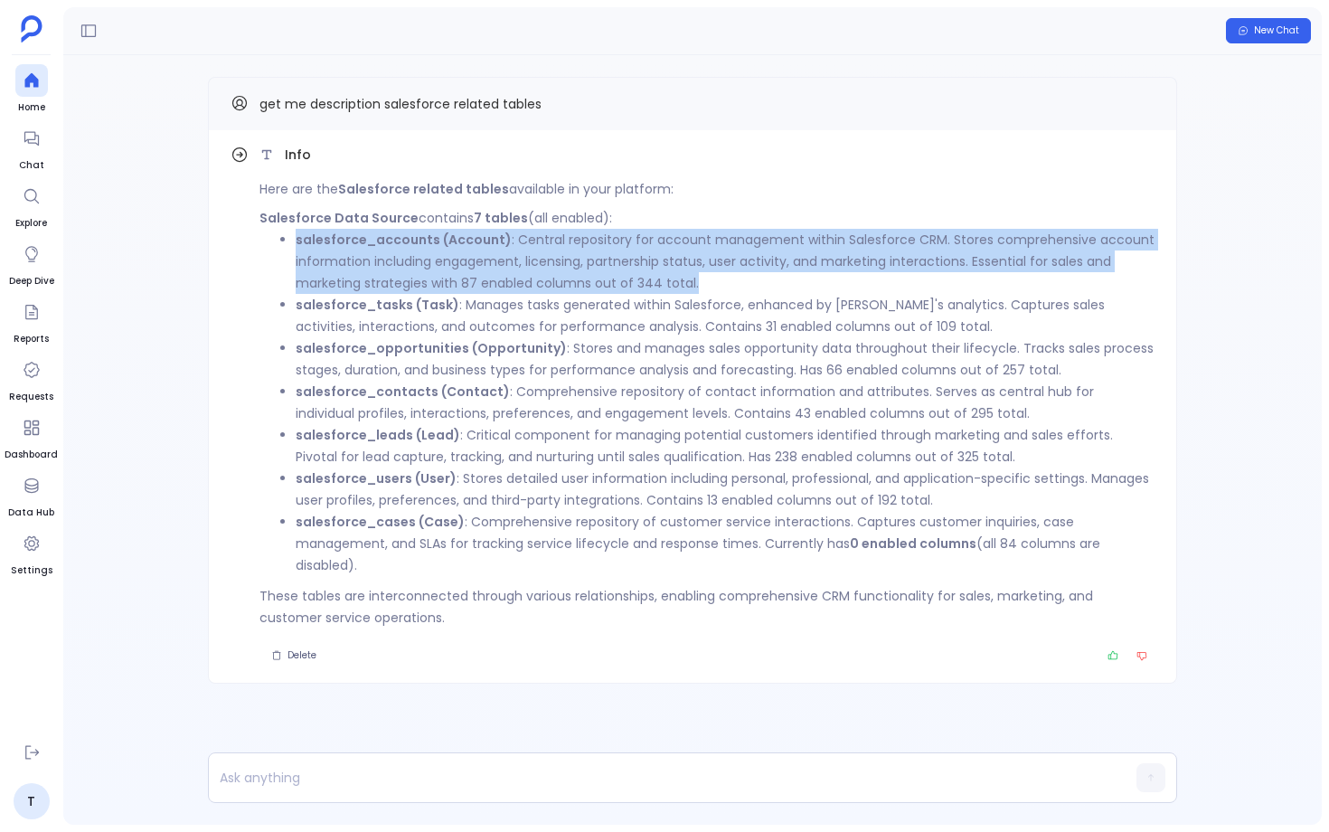
click at [606, 283] on p "salesforce_accounts (Account) : Central repository for account management withi…" at bounding box center [725, 261] width 859 height 65
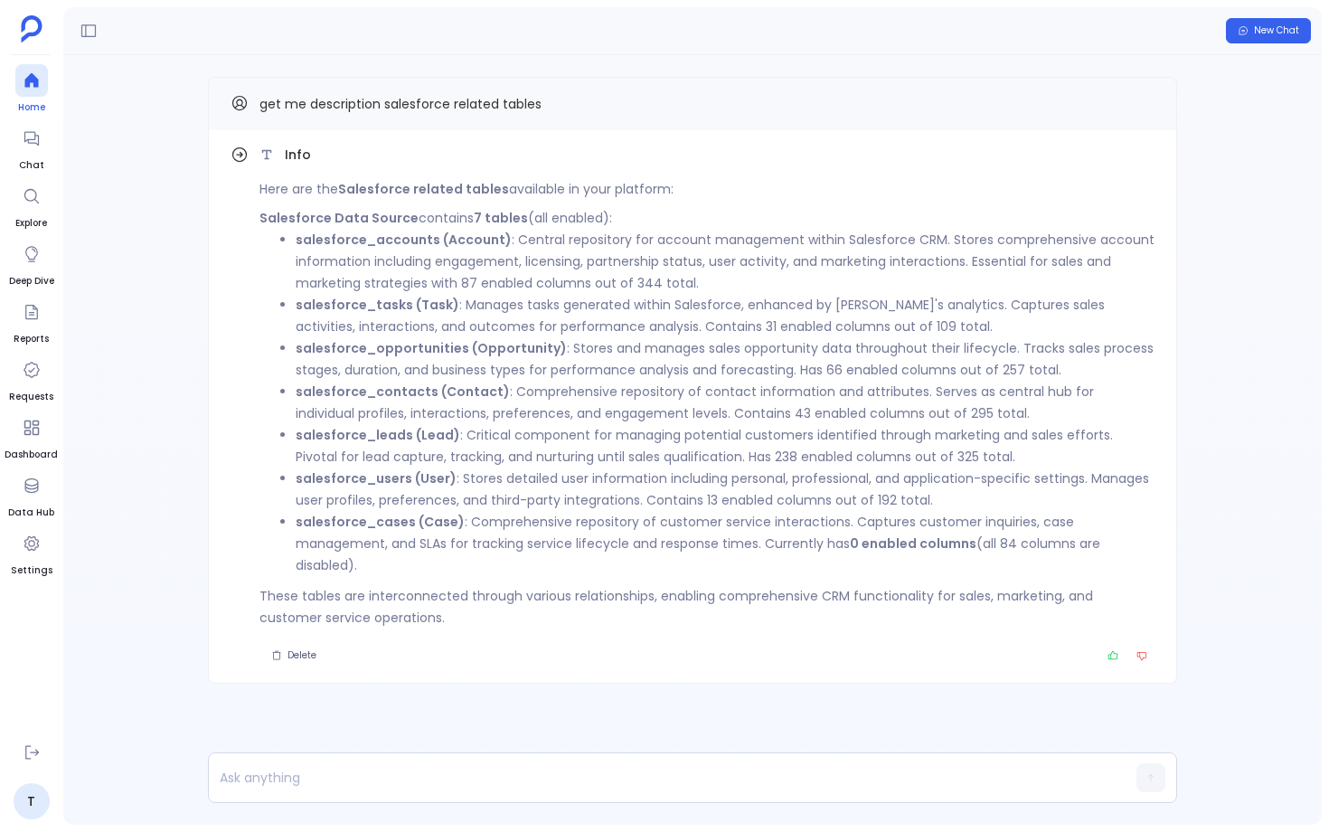
click at [33, 83] on icon at bounding box center [31, 80] width 14 height 14
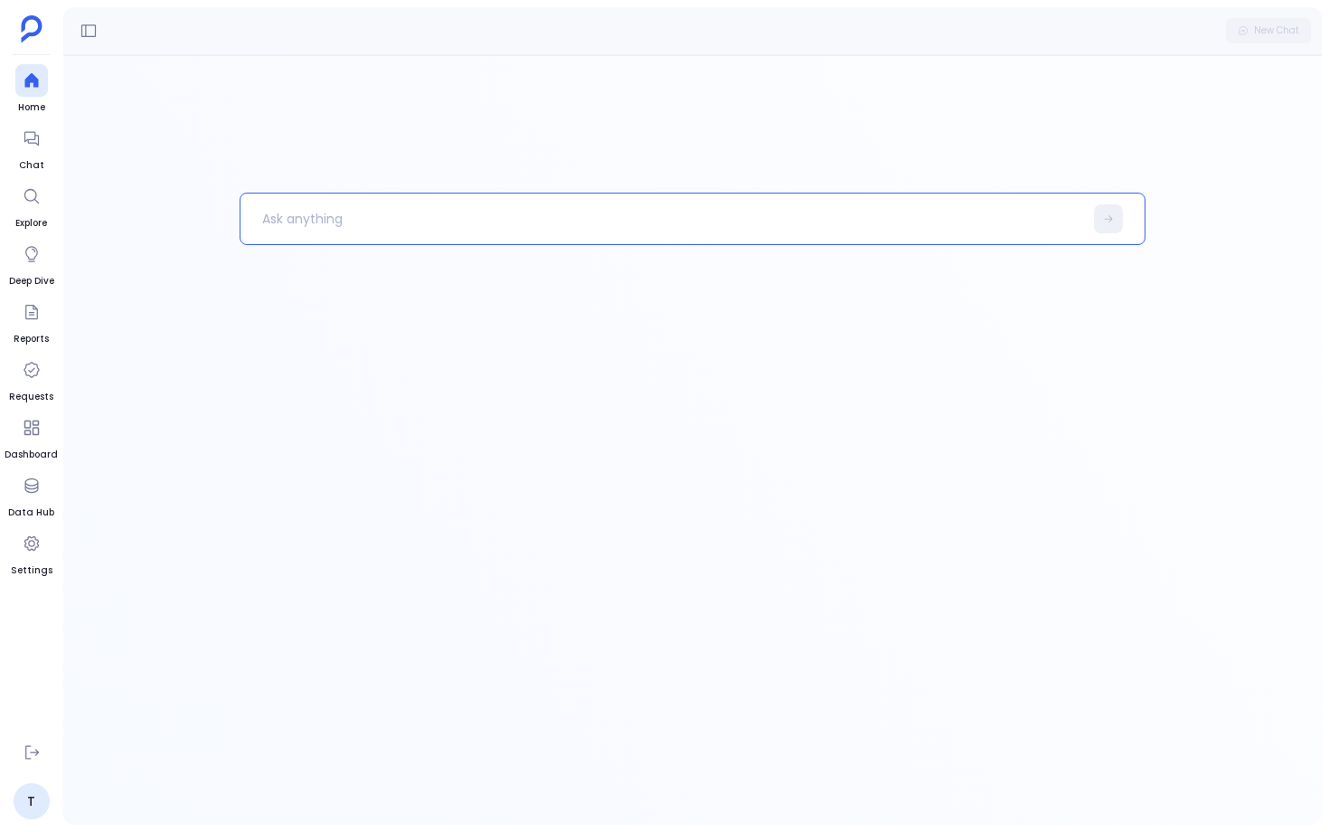
click at [423, 207] on p at bounding box center [662, 218] width 843 height 47
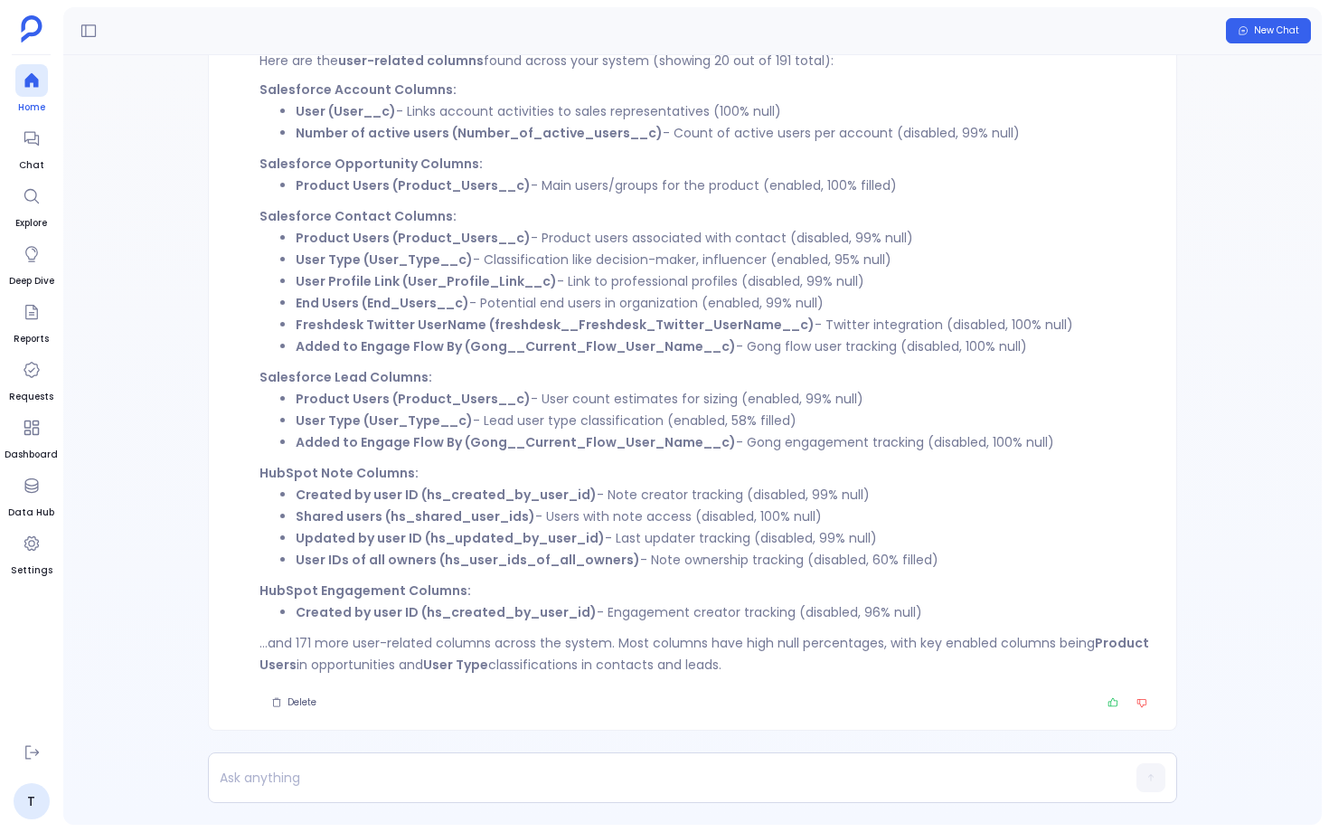
click at [46, 95] on link "Home" at bounding box center [31, 89] width 33 height 51
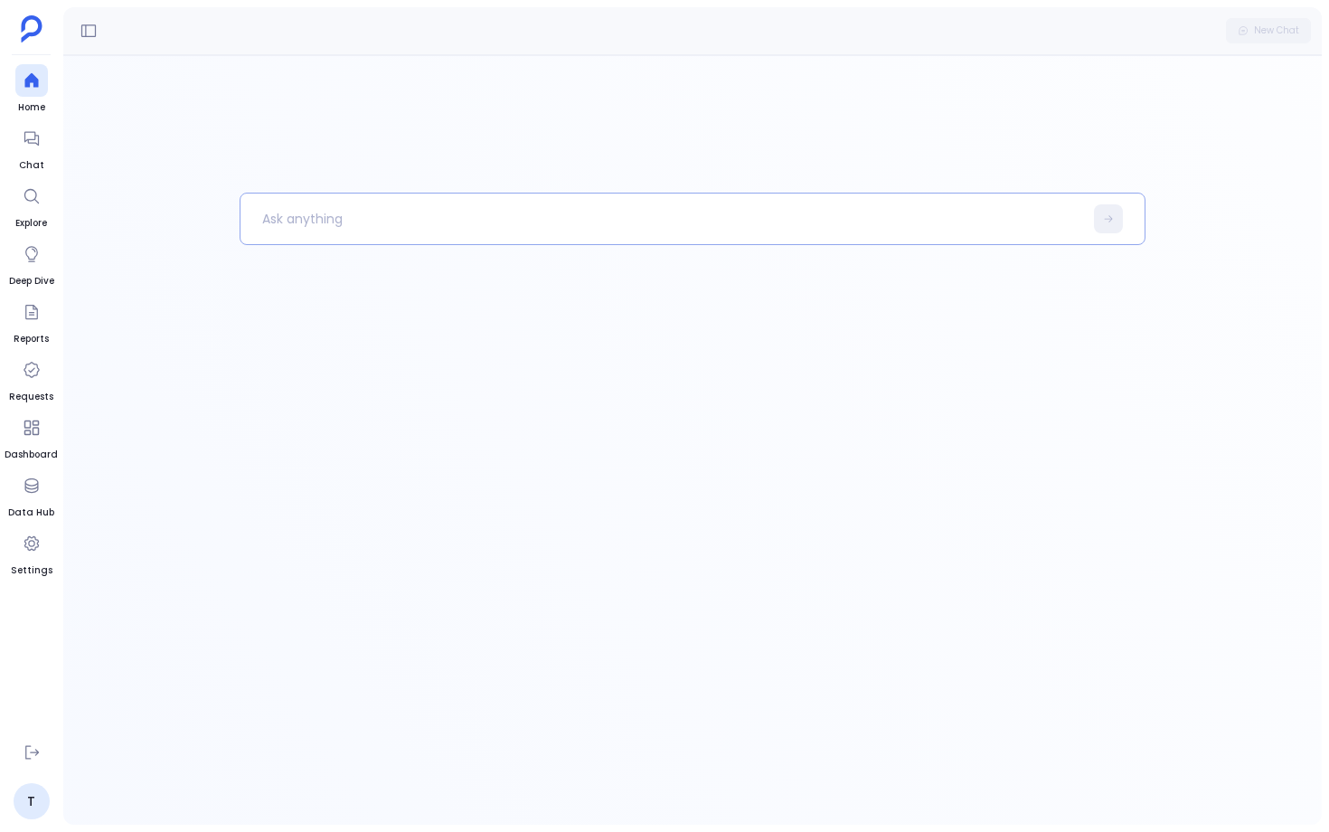
click at [323, 202] on p at bounding box center [662, 218] width 843 height 47
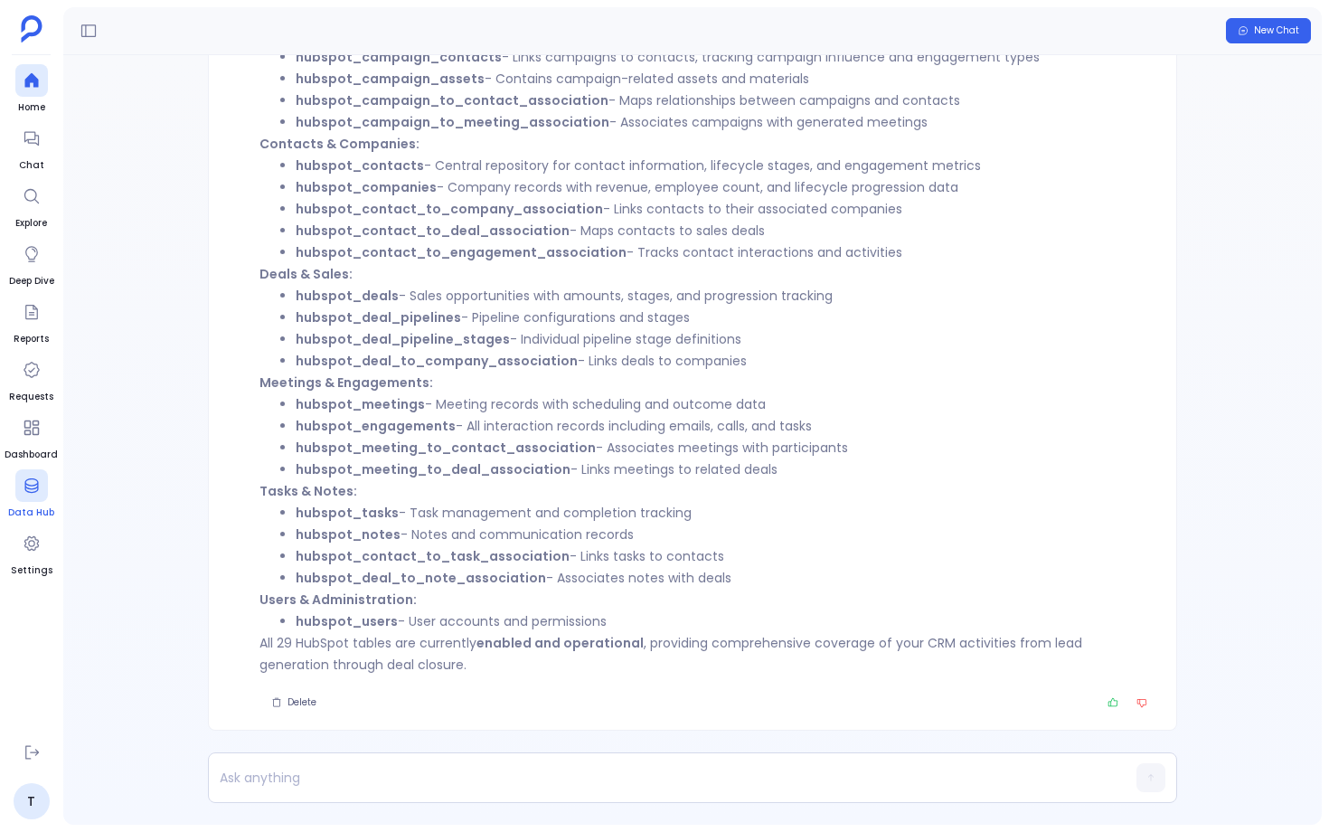
click at [47, 511] on span "Data Hub" at bounding box center [31, 513] width 46 height 14
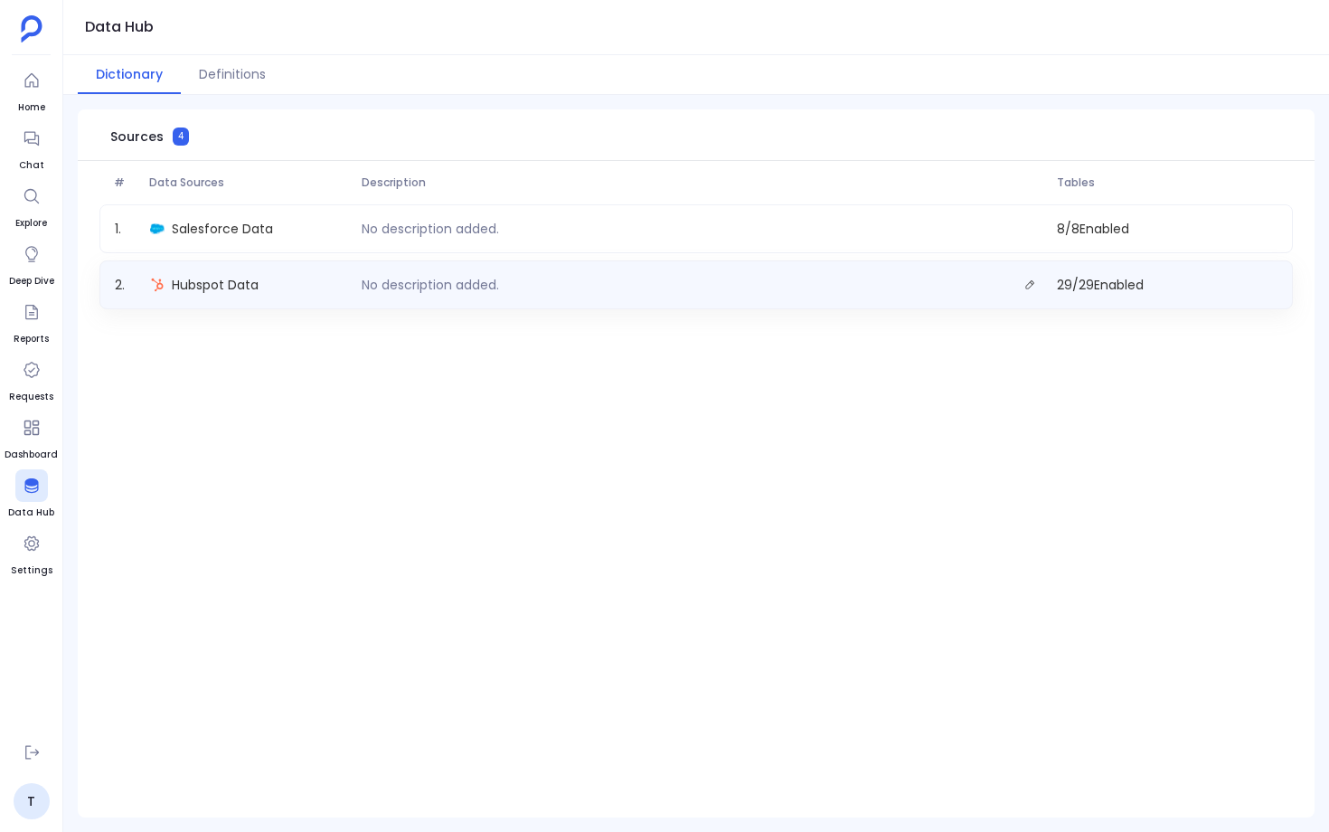
click at [232, 270] on div "2 . Hubspot Data No description added. 29 / 29 Enabled" at bounding box center [696, 284] width 1194 height 49
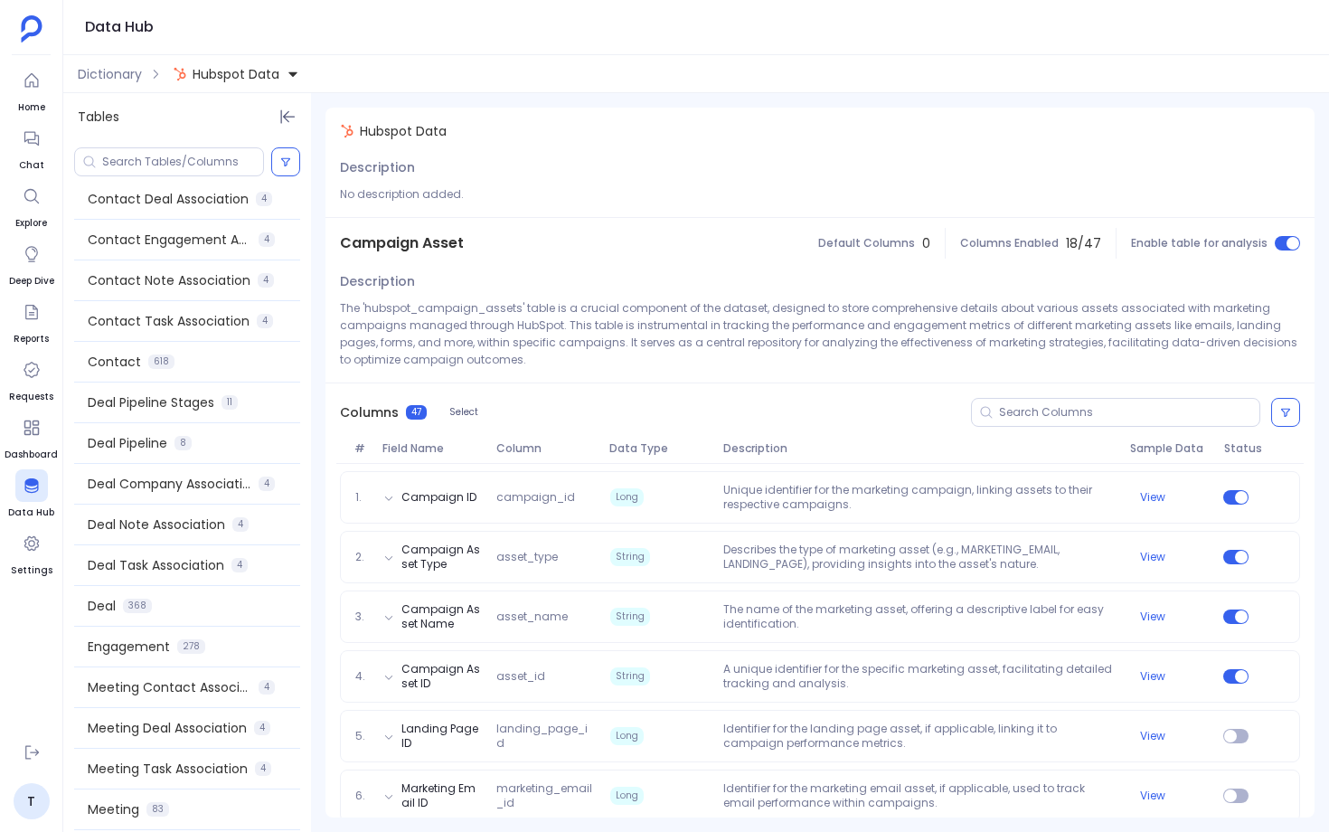
scroll to position [546, 0]
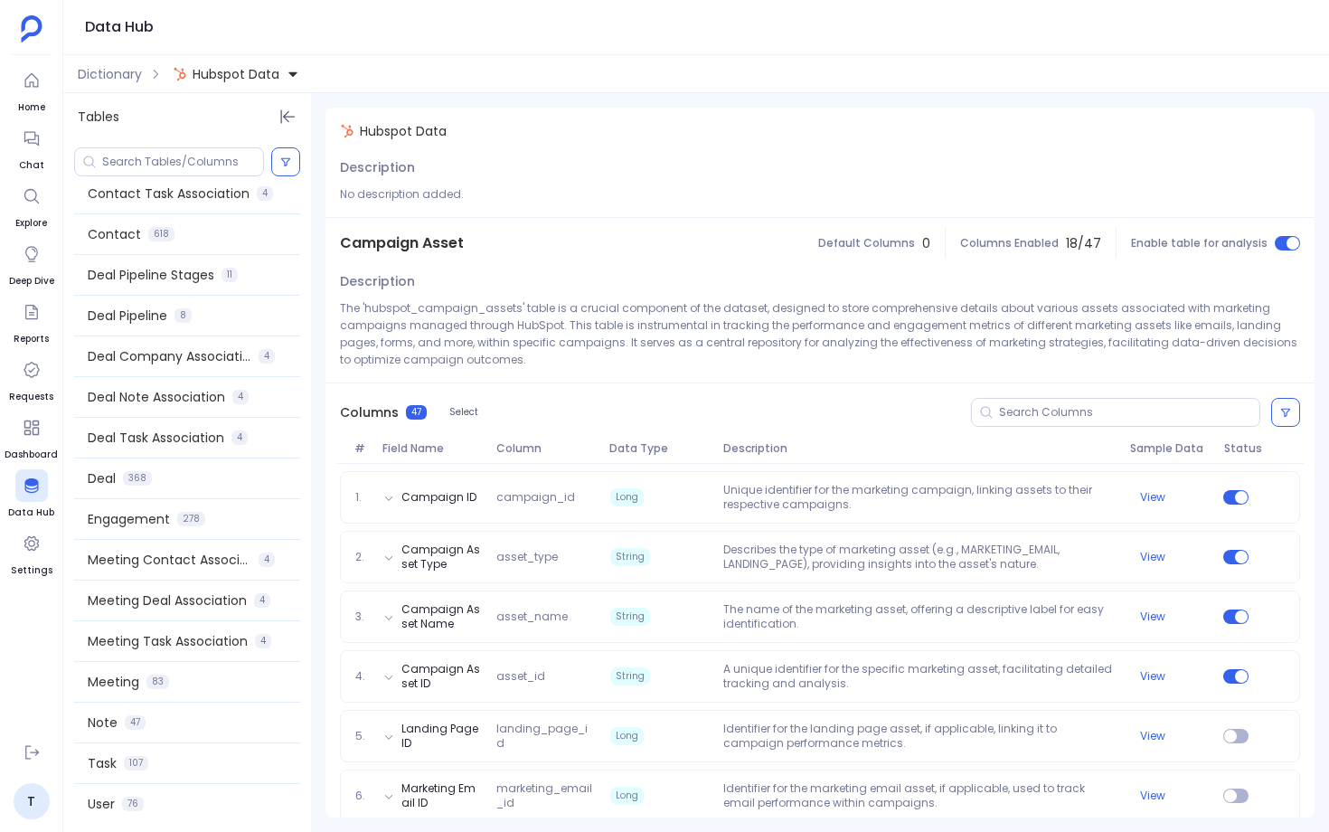
click at [175, 702] on span at bounding box center [187, 702] width 226 height 1
click at [172, 731] on div "Note 47" at bounding box center [187, 723] width 226 height 40
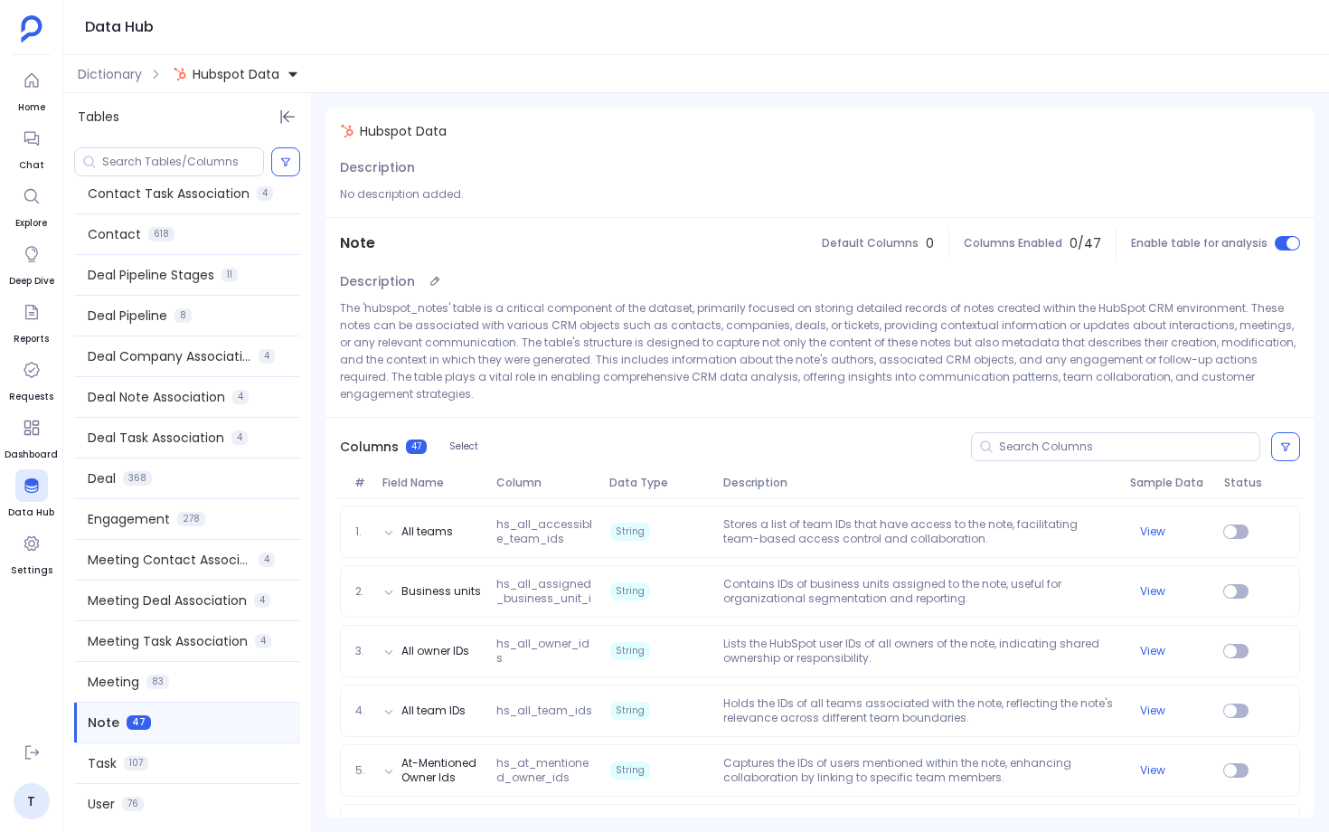
click at [672, 364] on p "The 'hubspot_notes' table is a critical component of the dataset, primarily foc…" at bounding box center [820, 350] width 960 height 103
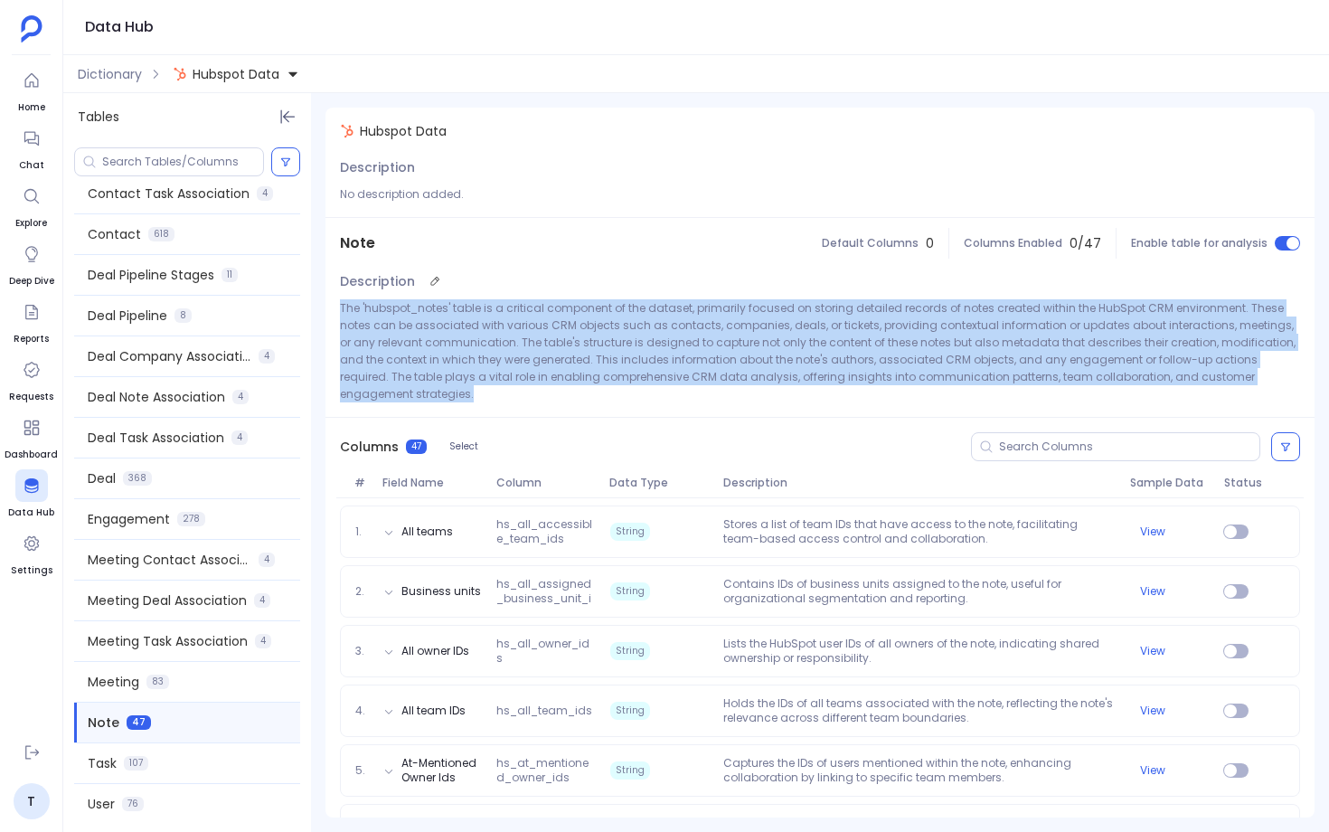
click at [672, 364] on p "The 'hubspot_notes' table is a critical component of the dataset, primarily foc…" at bounding box center [820, 350] width 960 height 103
click at [476, 337] on p "The 'hubspot_notes' table is a critical component of the dataset, primarily foc…" at bounding box center [820, 350] width 960 height 103
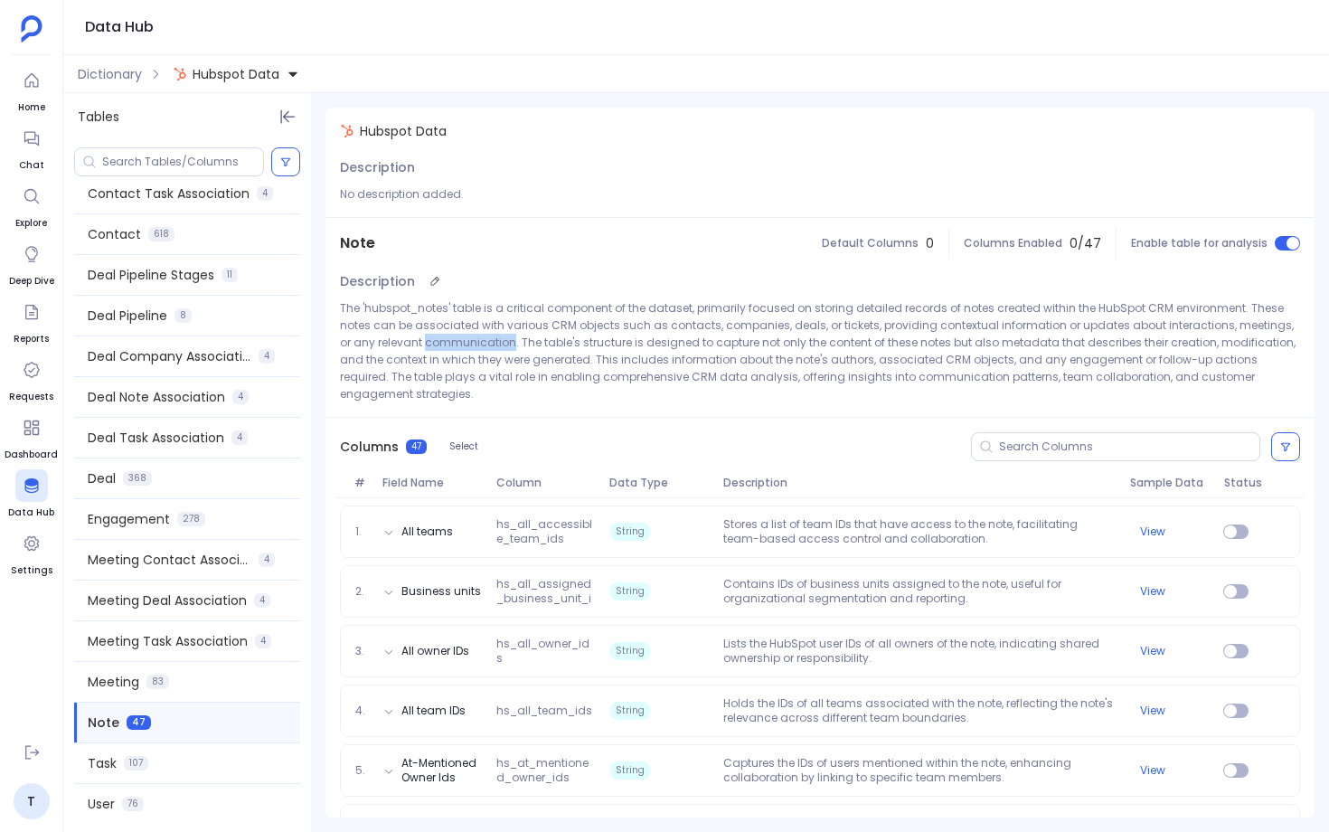
click at [476, 337] on p "The 'hubspot_notes' table is a critical component of the dataset, primarily foc…" at bounding box center [820, 350] width 960 height 103
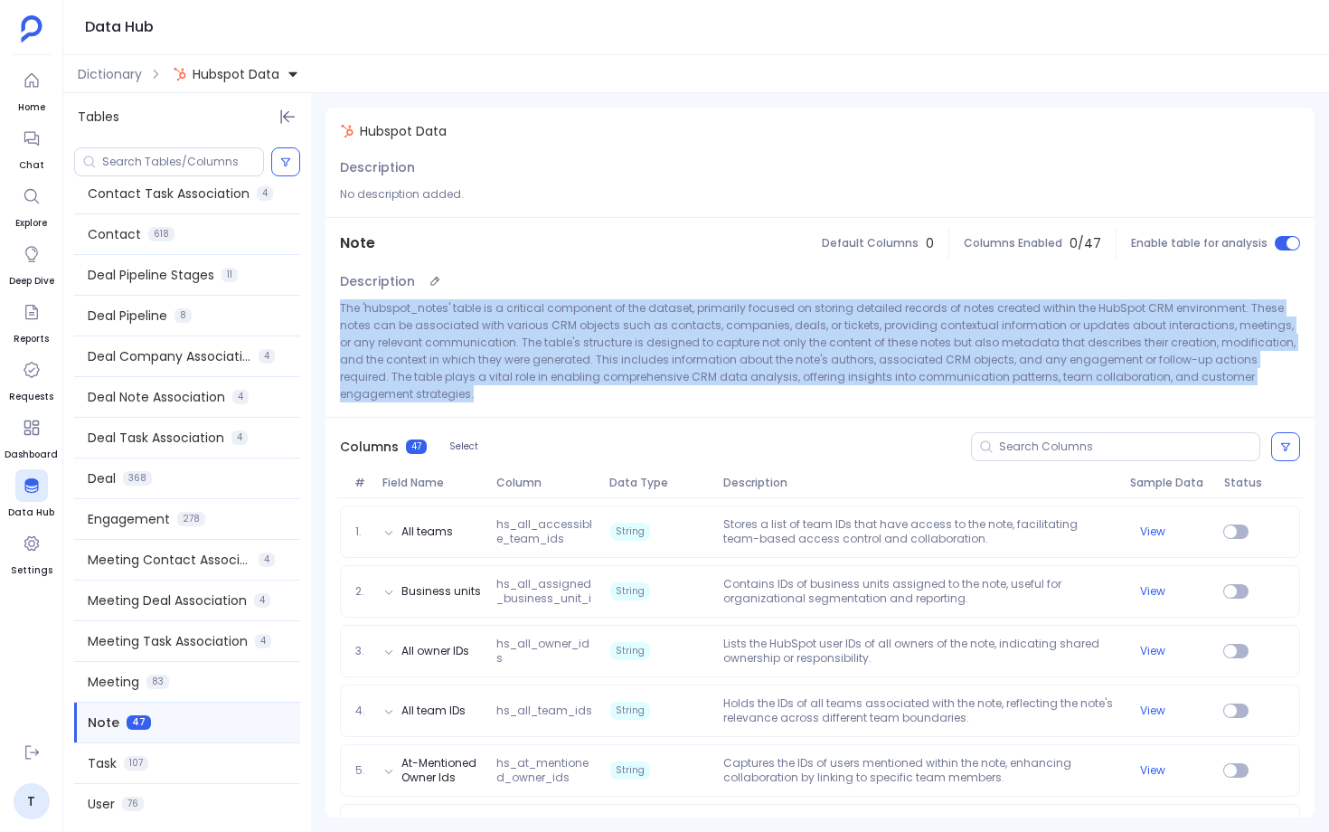
click at [476, 337] on p "The 'hubspot_notes' table is a critical component of the dataset, primarily foc…" at bounding box center [820, 350] width 960 height 103
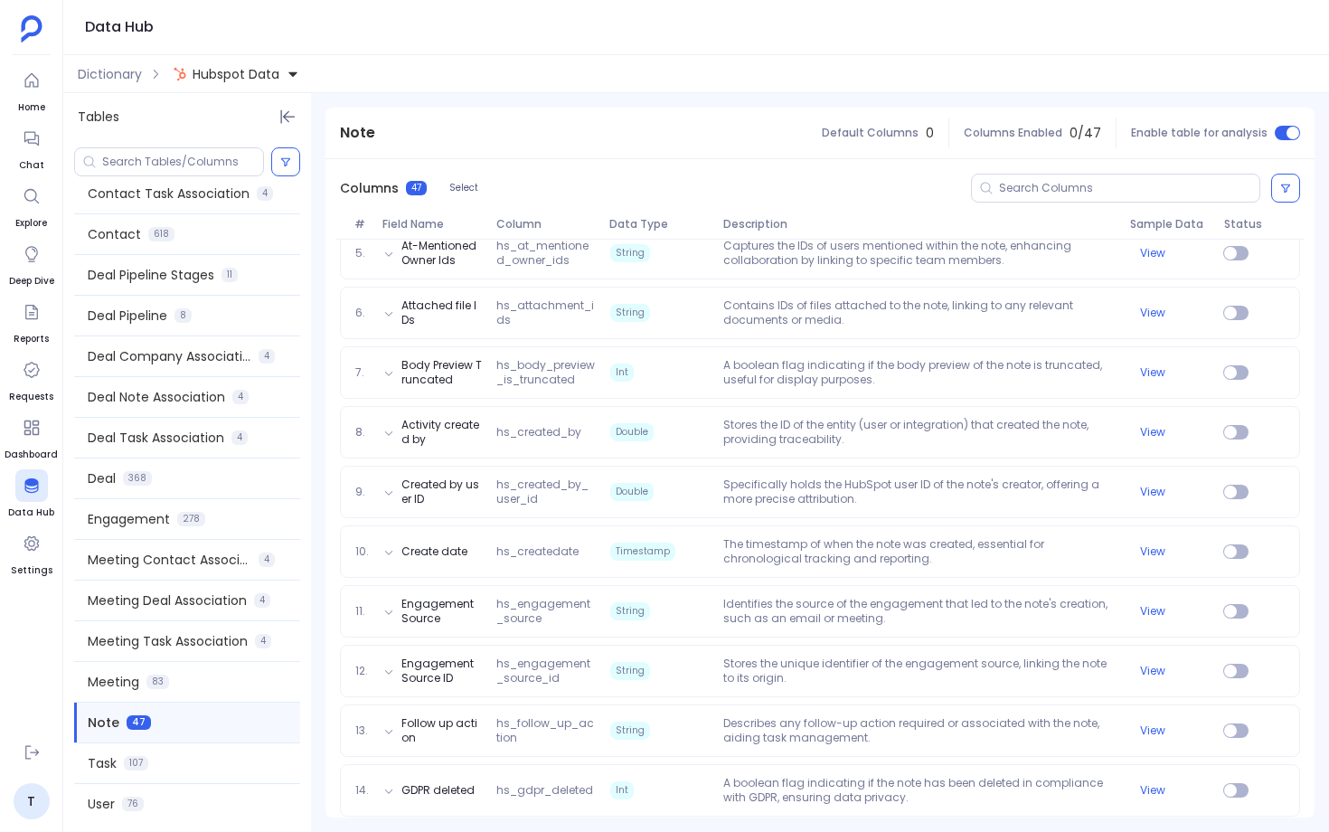
scroll to position [519, 0]
click at [175, 769] on div "Task 107" at bounding box center [187, 763] width 226 height 40
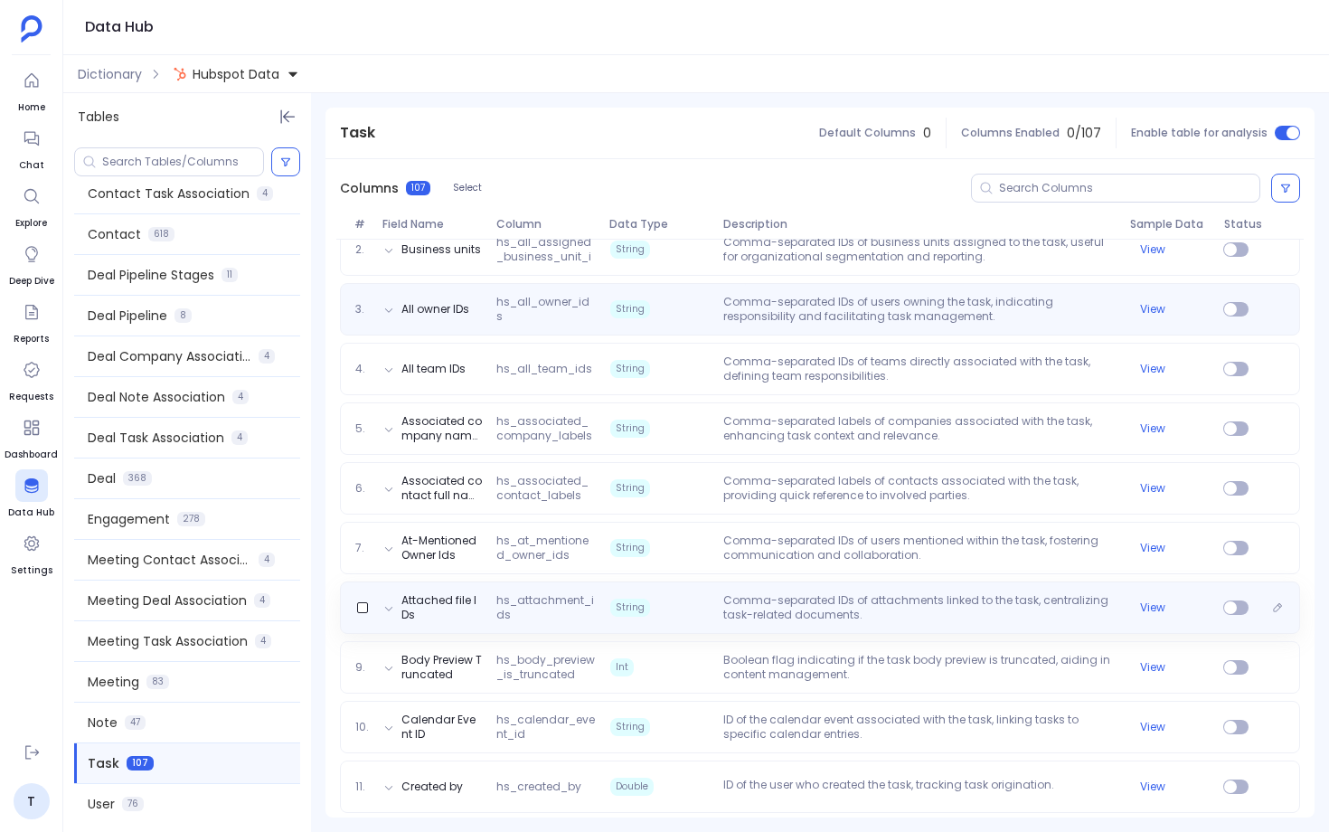
scroll to position [311, 0]
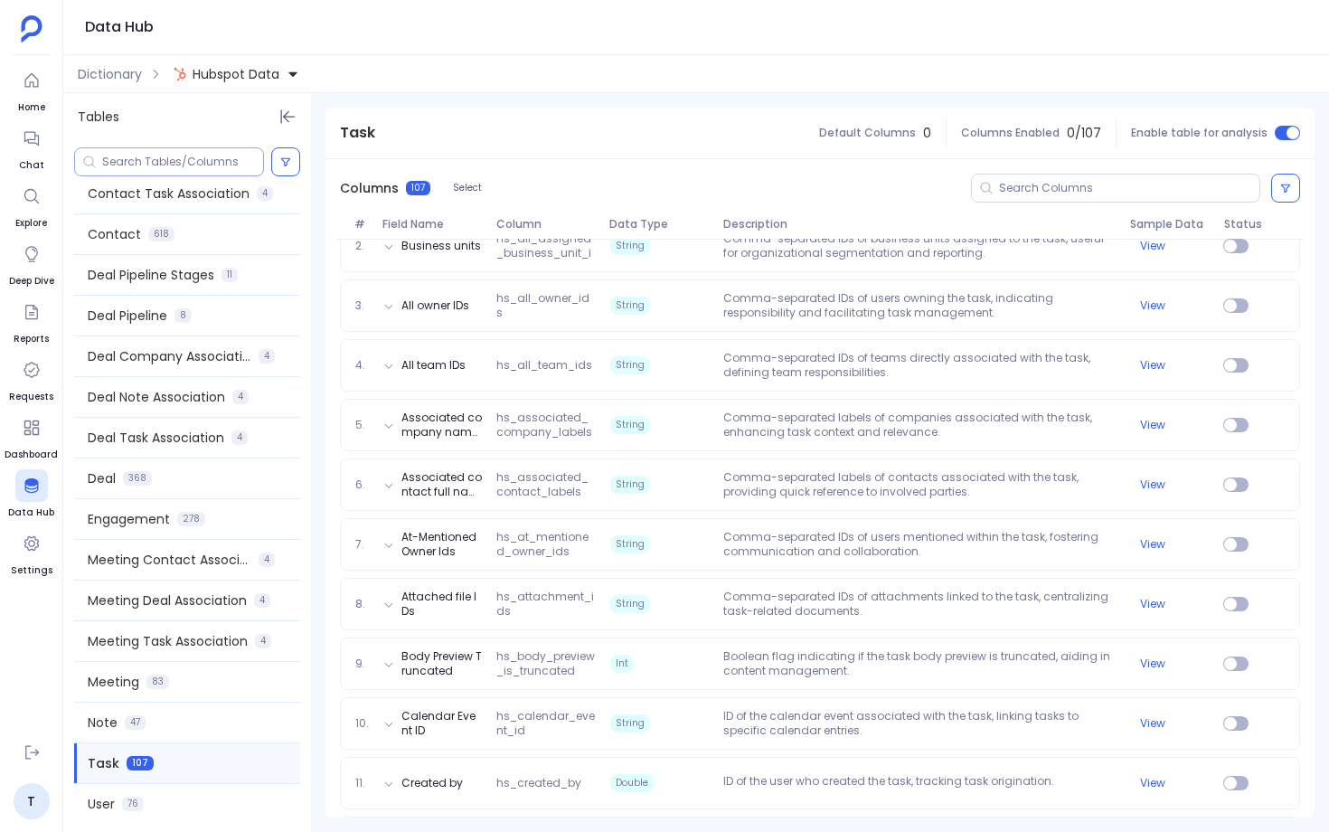
click at [149, 165] on input at bounding box center [182, 162] width 161 height 14
click at [140, 78] on span "Dictionary" at bounding box center [110, 74] width 64 height 18
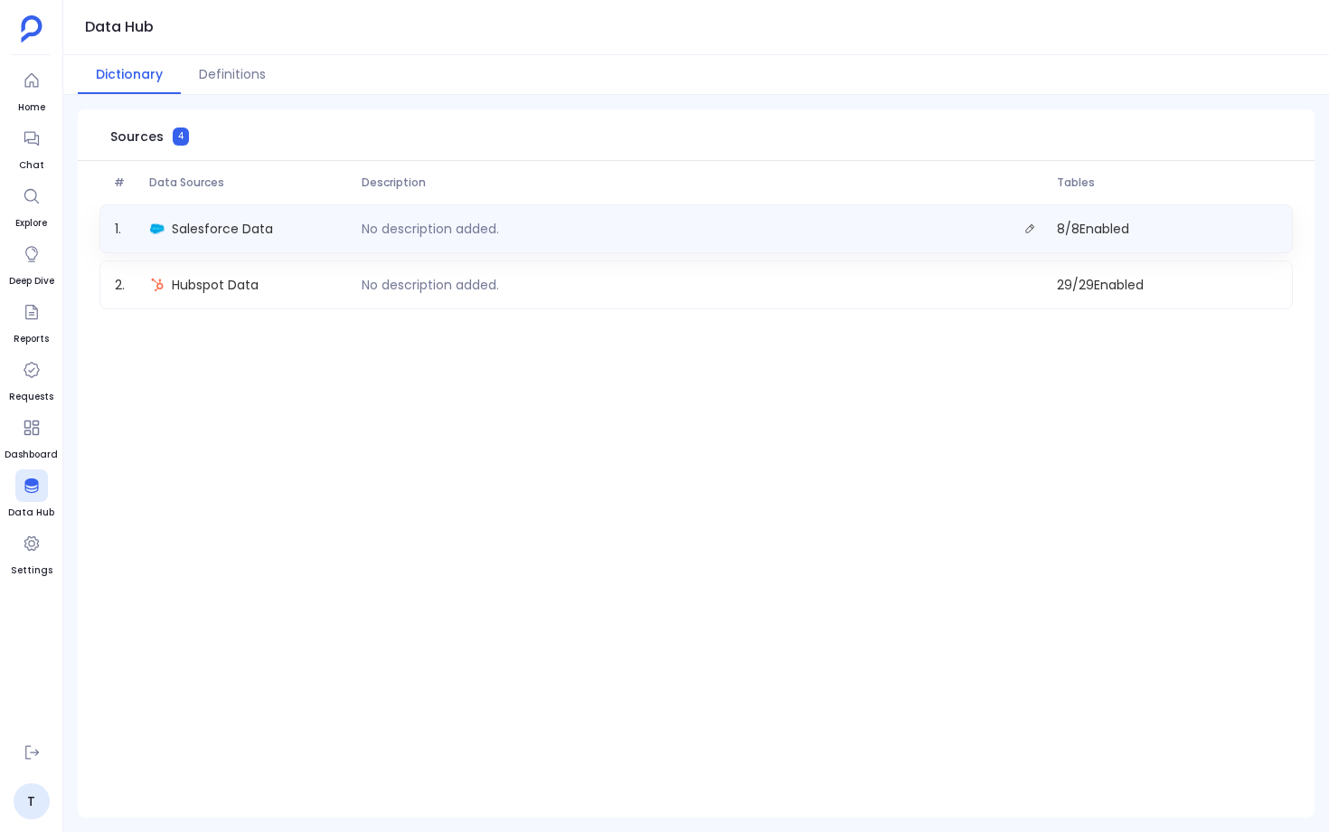
click at [299, 232] on div "Salesforce Data" at bounding box center [249, 228] width 212 height 25
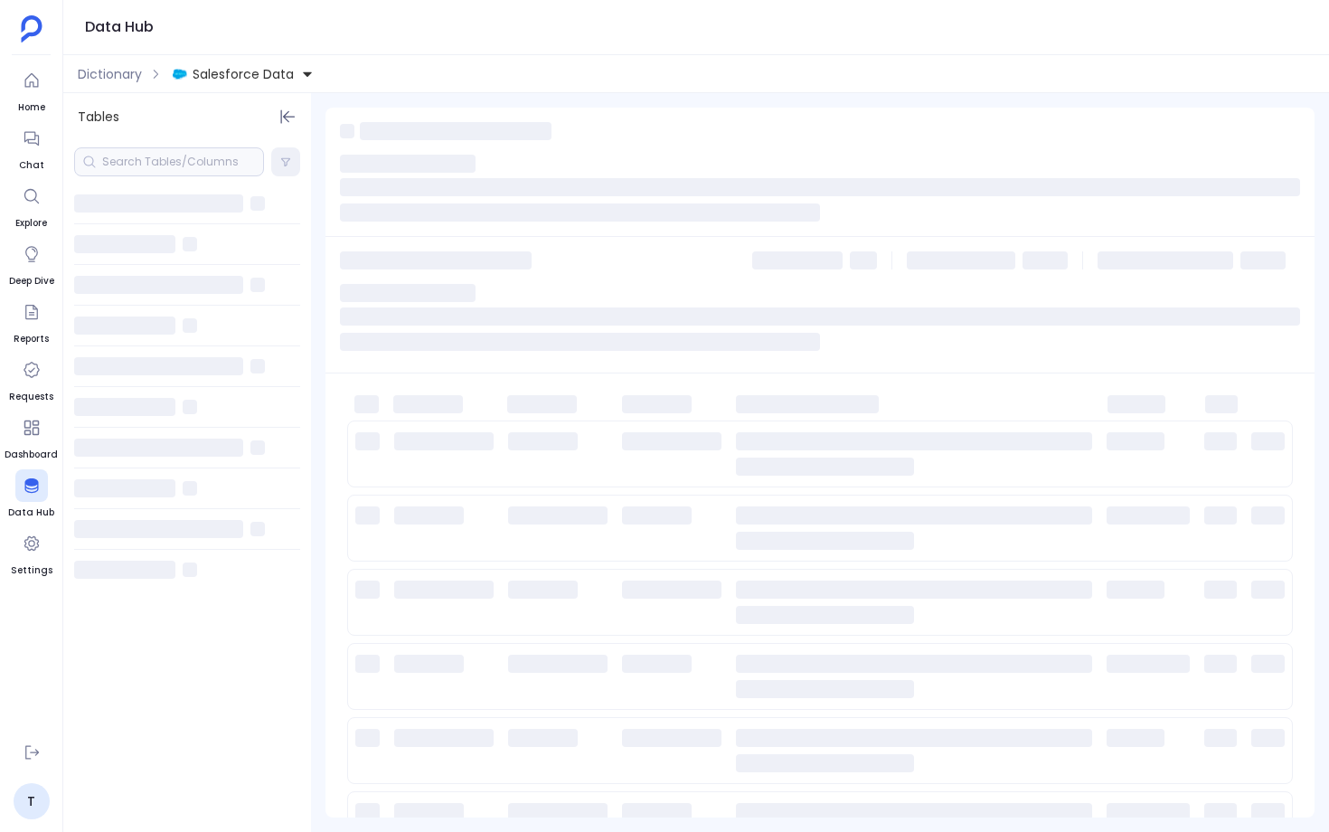
click at [213, 156] on div at bounding box center [169, 161] width 190 height 29
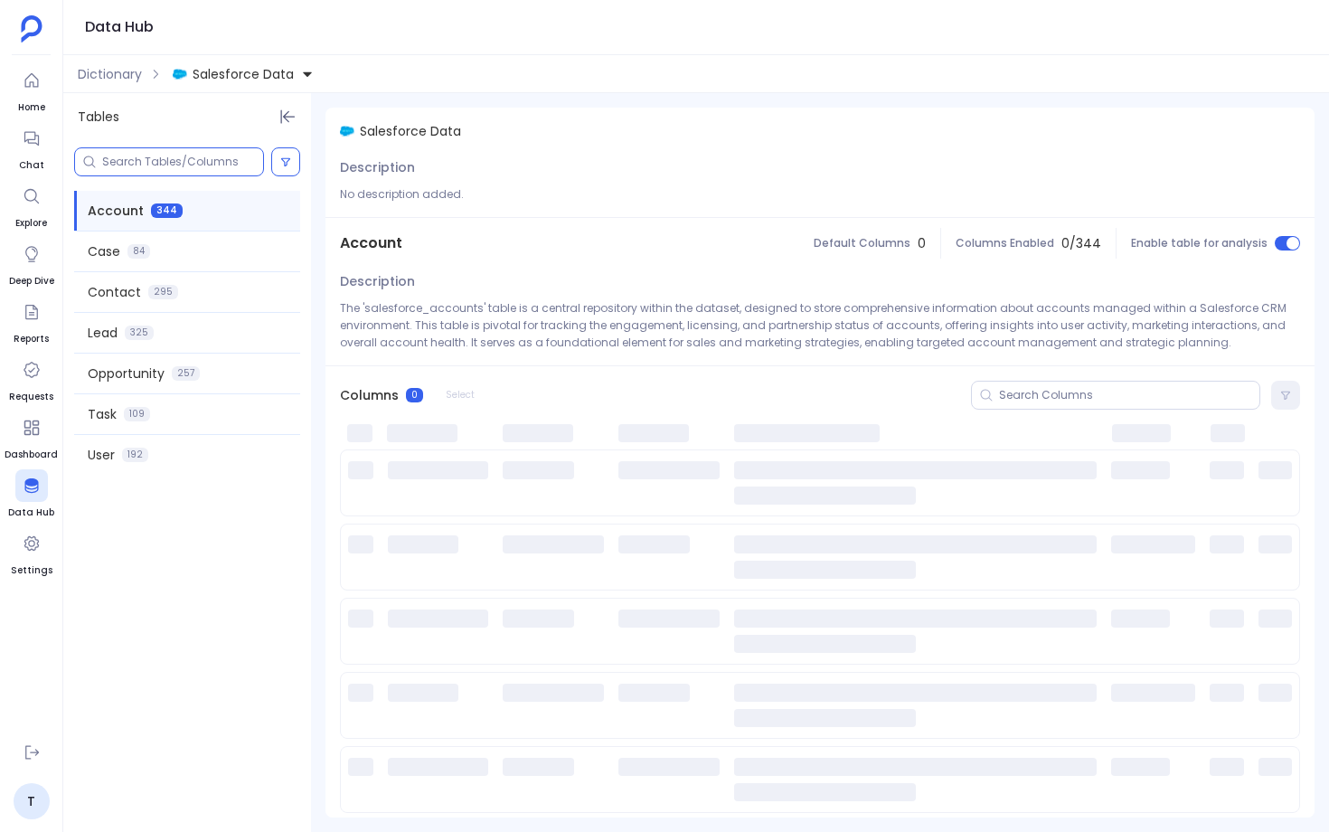
click at [176, 167] on input at bounding box center [182, 162] width 161 height 14
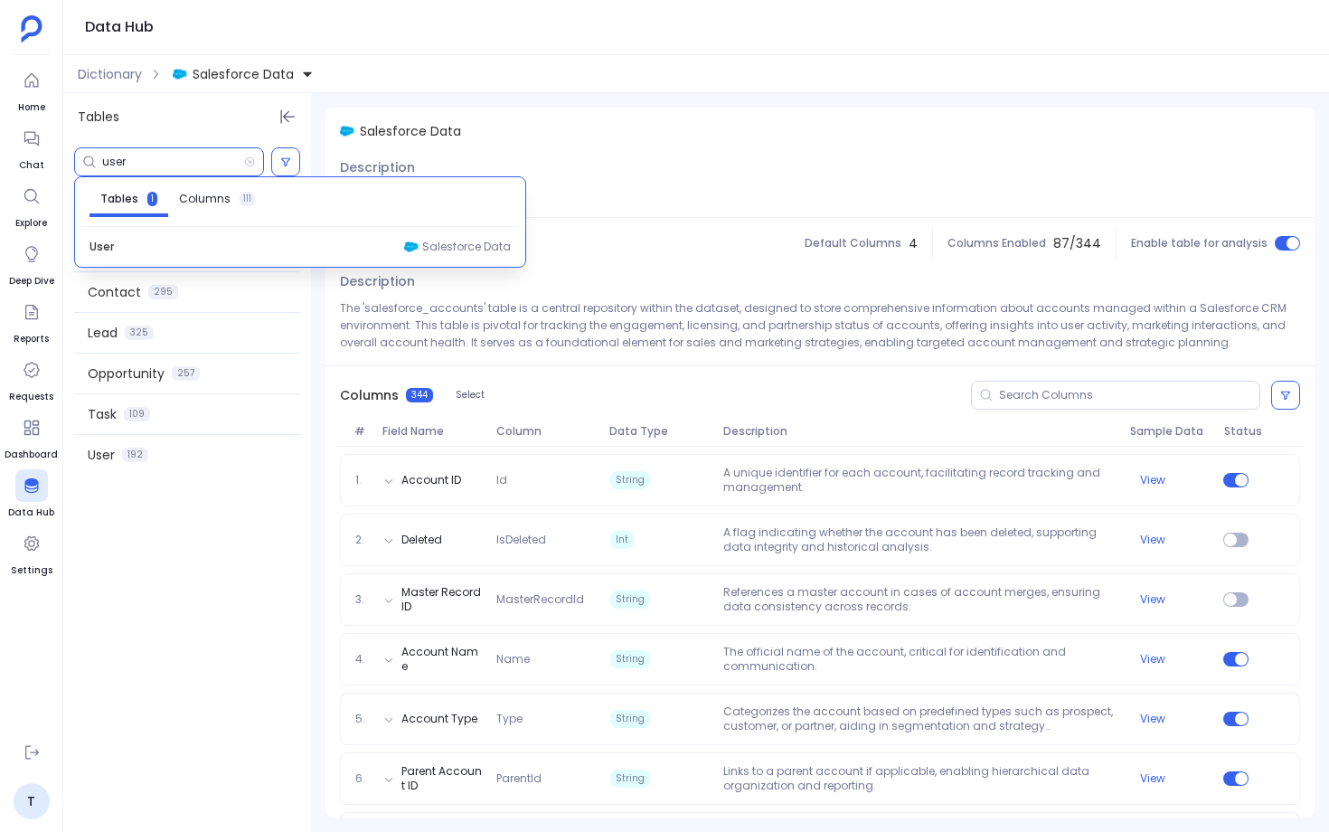
type input "user"
click at [241, 241] on div "User Salesforce Data" at bounding box center [300, 246] width 436 height 25
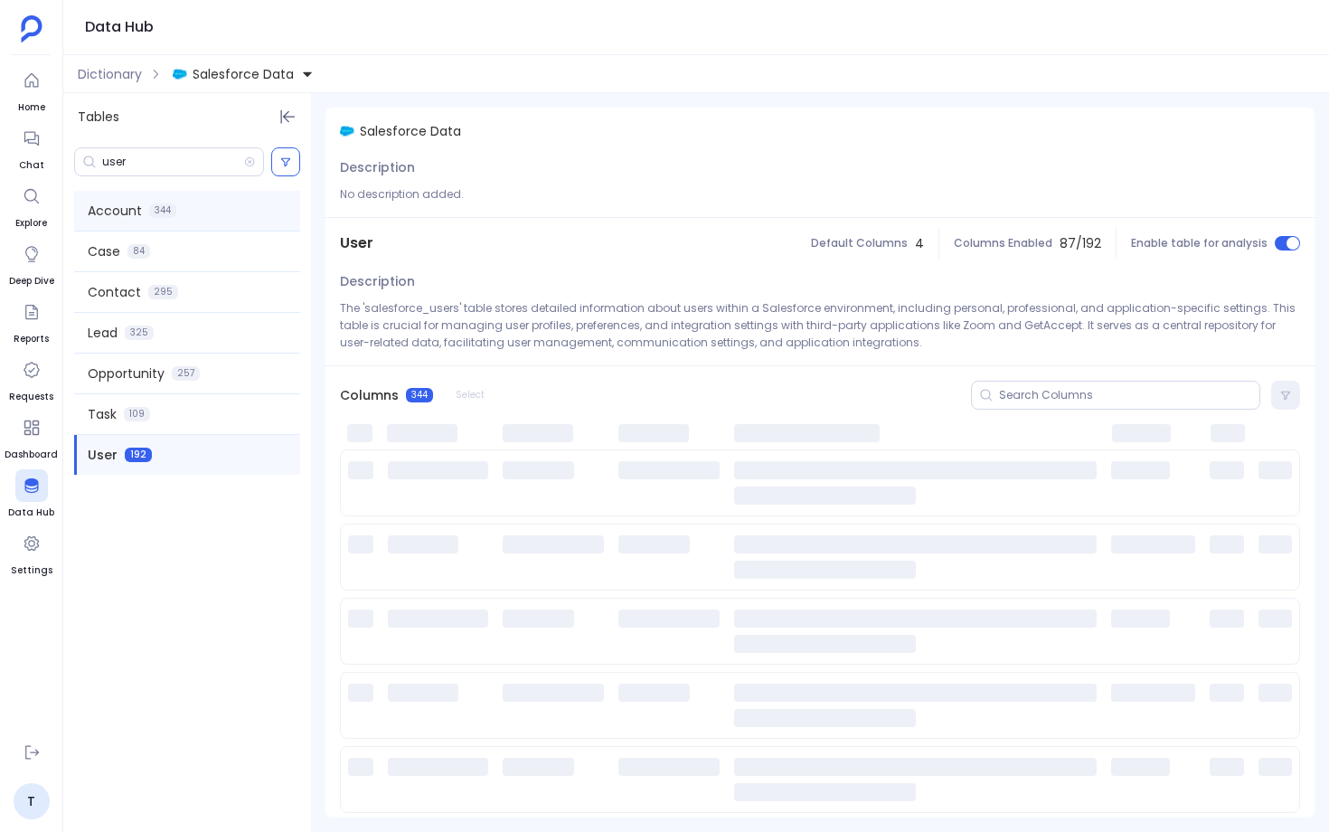
click at [203, 216] on div "Account 344" at bounding box center [187, 211] width 226 height 40
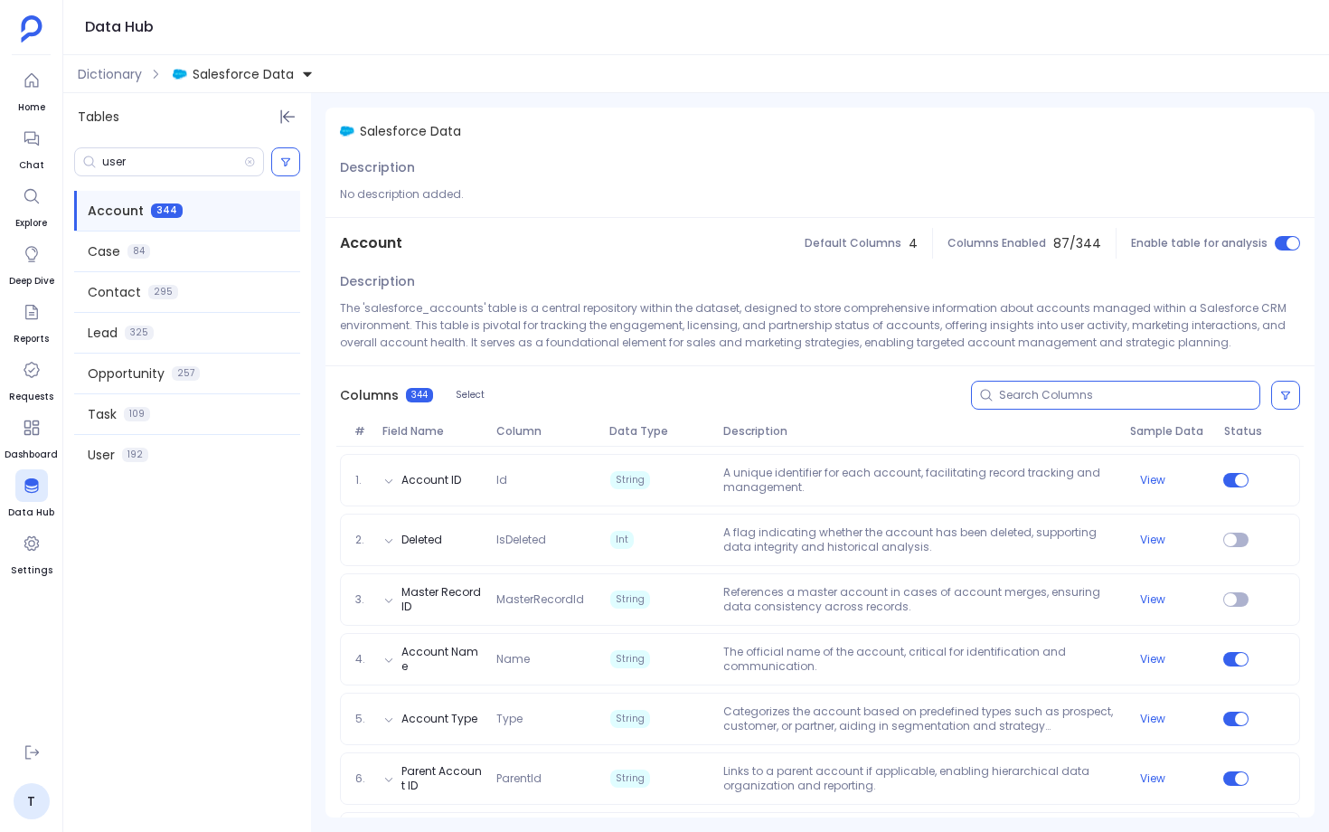
click at [1089, 398] on input at bounding box center [1129, 395] width 260 height 14
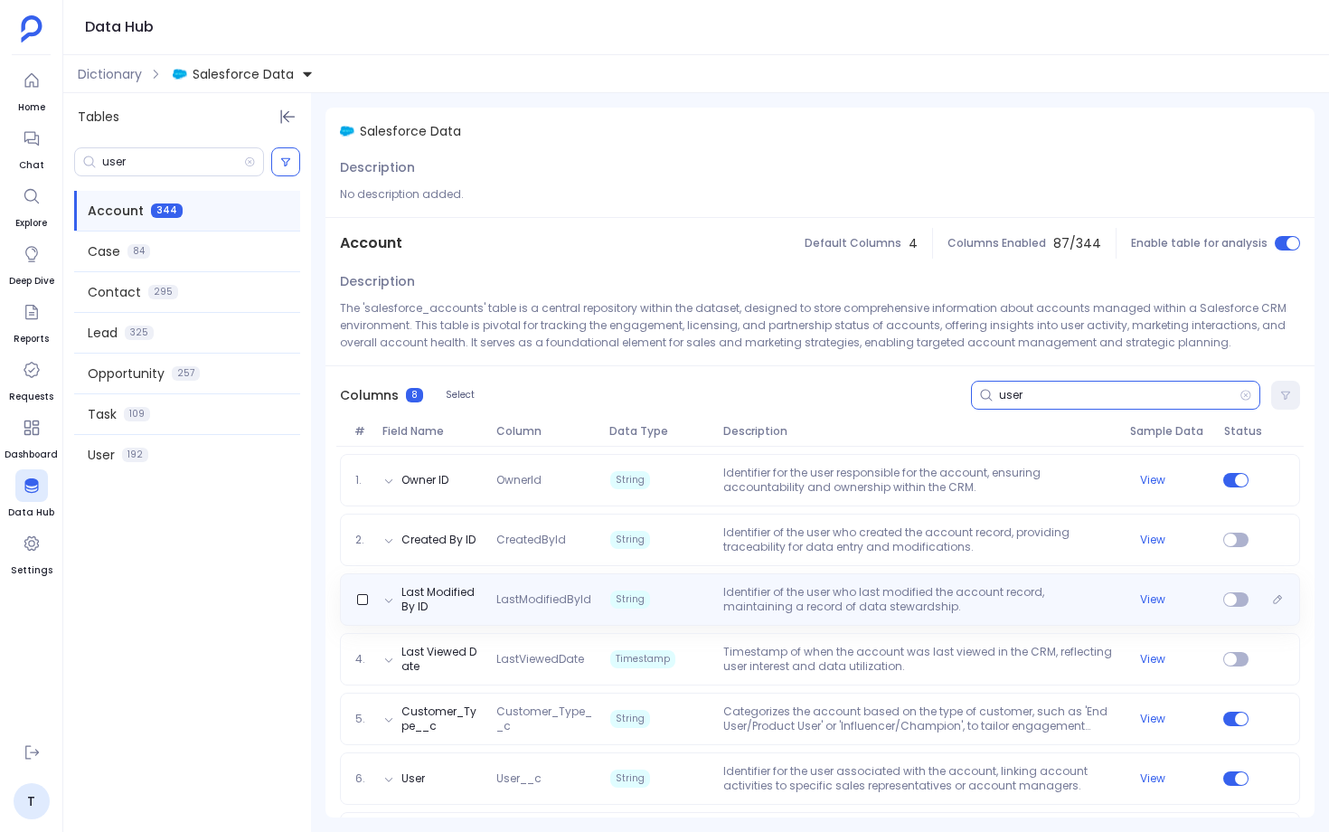
scroll to position [121, 0]
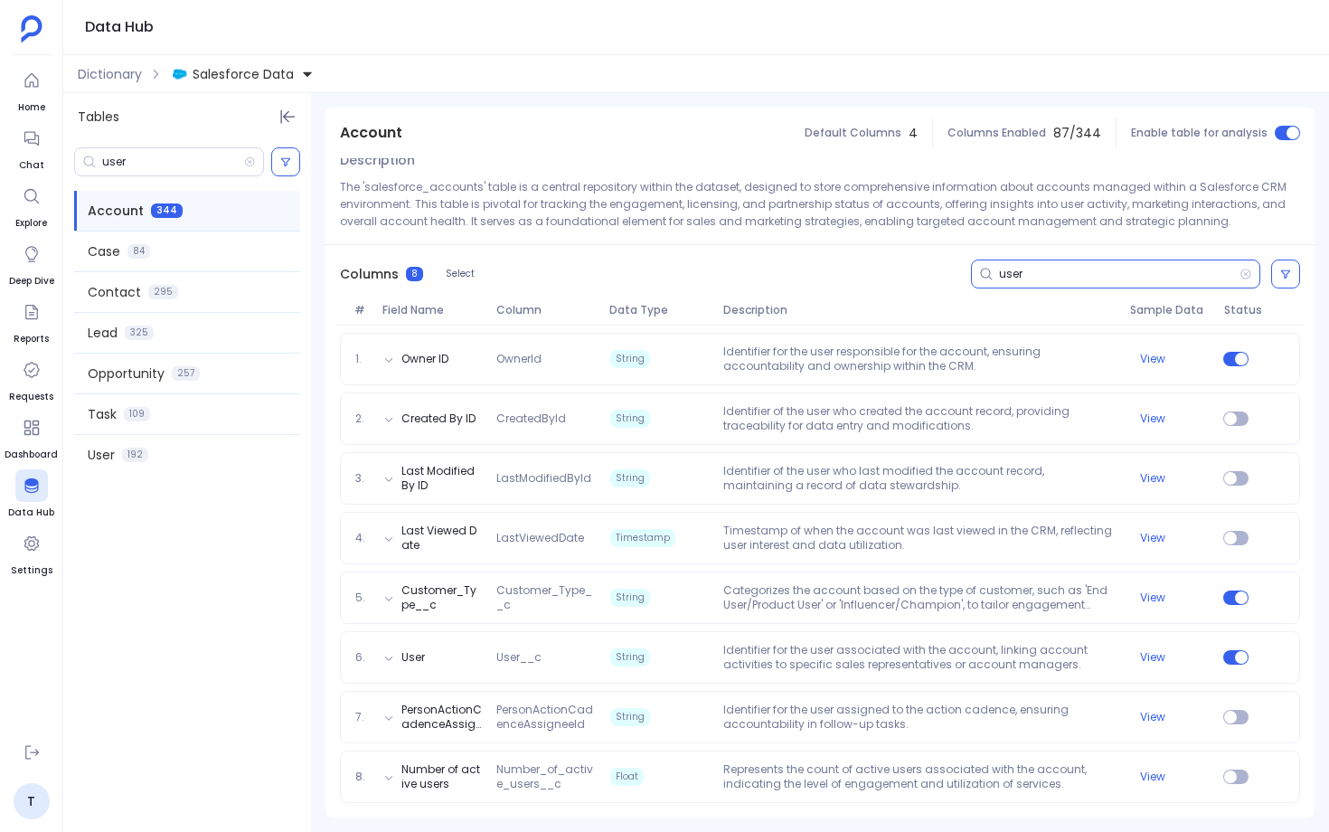
type input "user"
click at [229, 383] on div "Opportunity 257" at bounding box center [187, 374] width 226 height 40
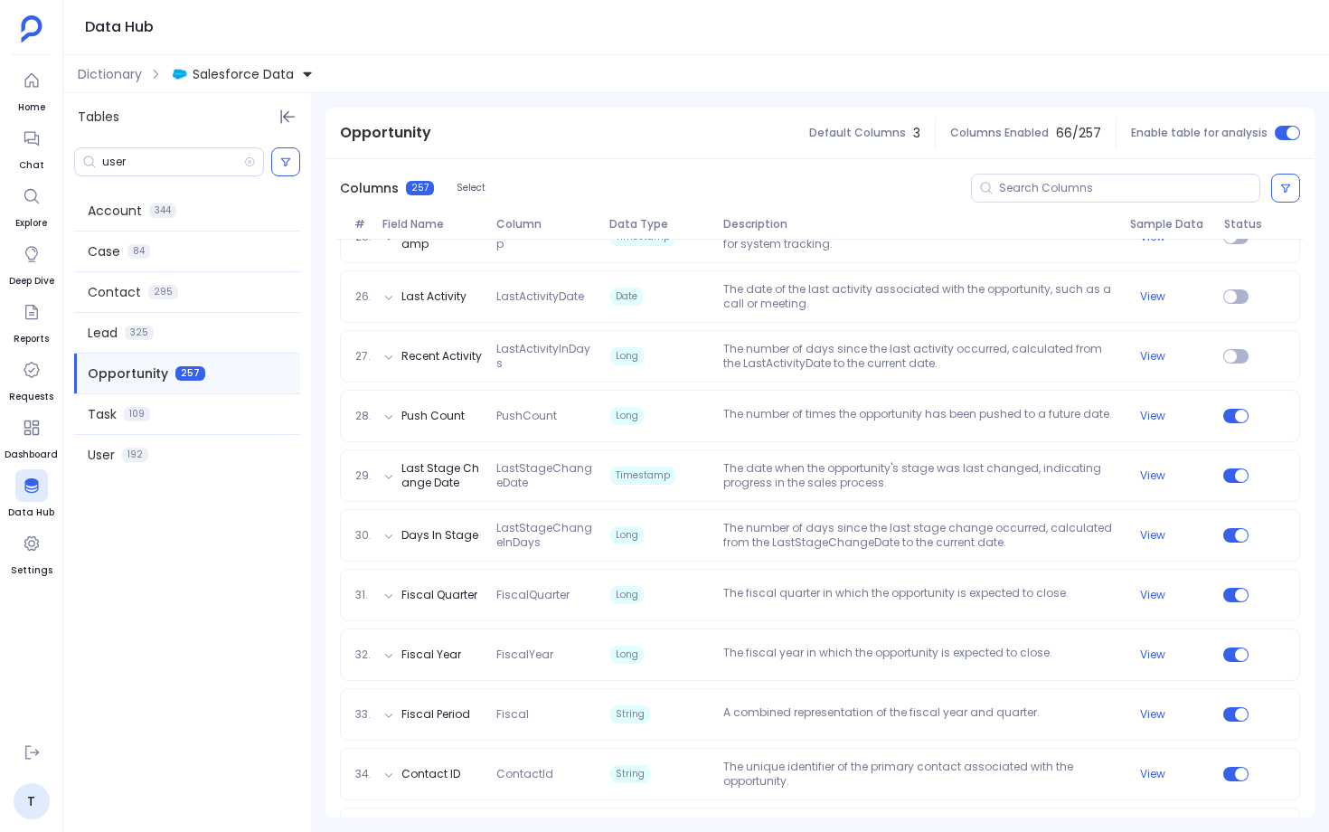
scroll to position [1707, 0]
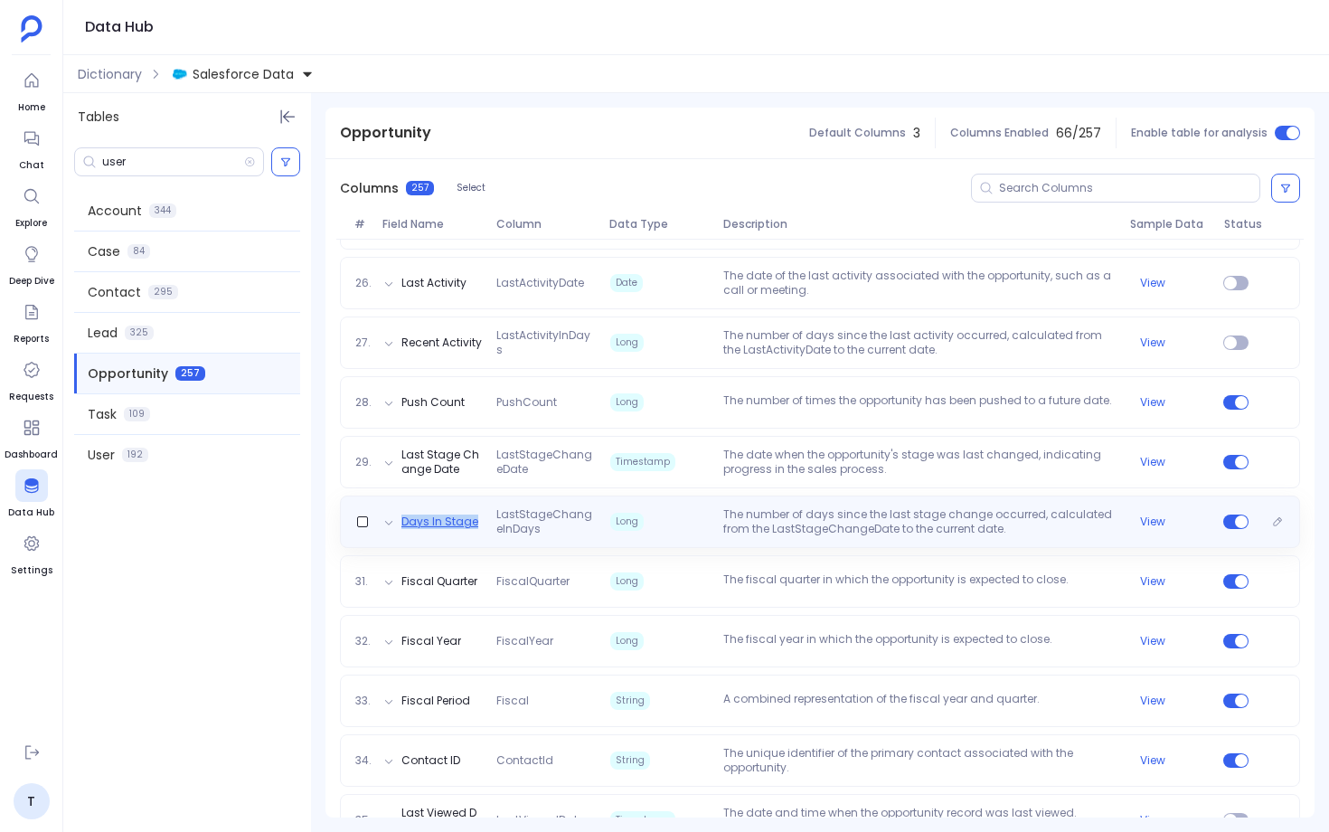
drag, startPoint x: 484, startPoint y: 525, endPoint x: 402, endPoint y: 527, distance: 81.4
click at [402, 527] on div "Days In Stage LastStageChangeInDays Long The number of days since the last stag…" at bounding box center [820, 521] width 944 height 29
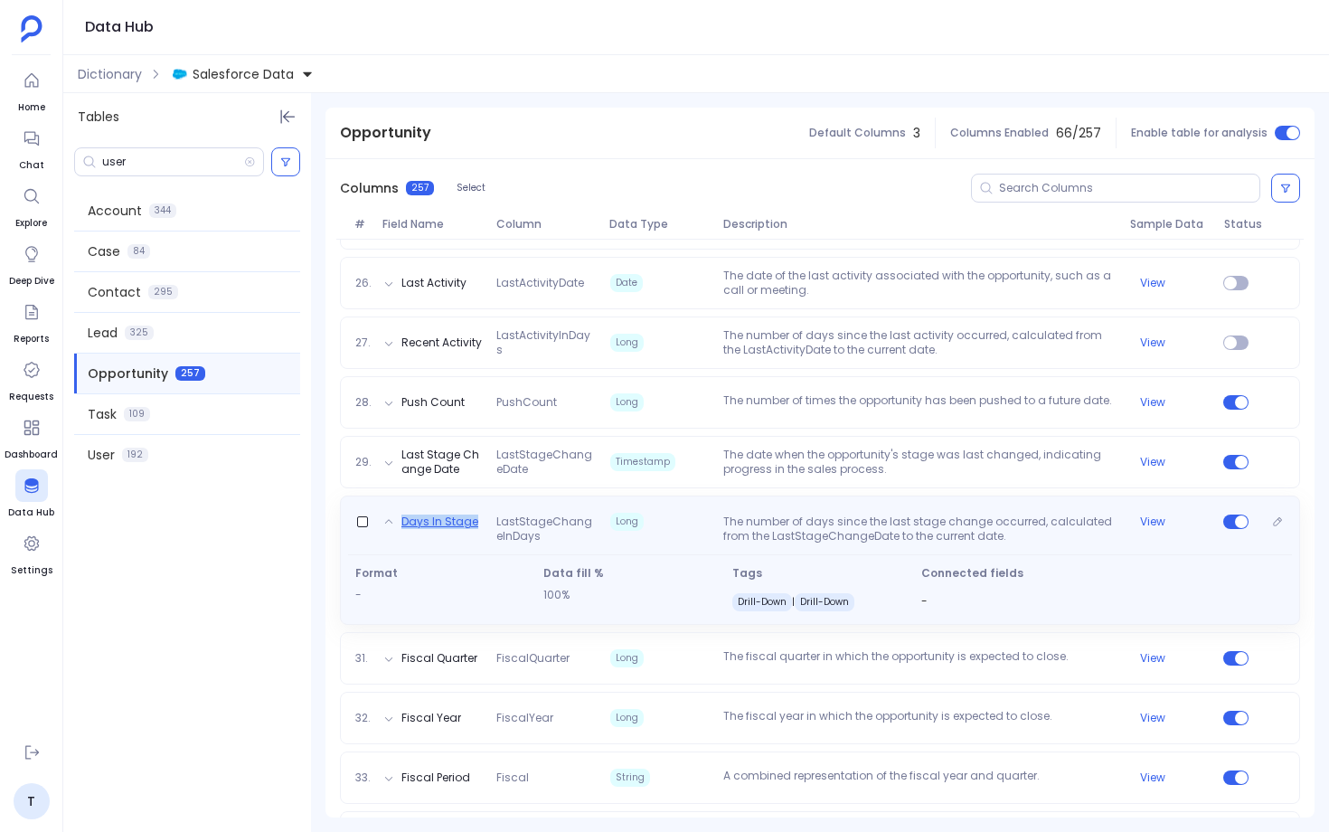
copy button "Days In Stage"
